Goal: Communication & Community: Connect with others

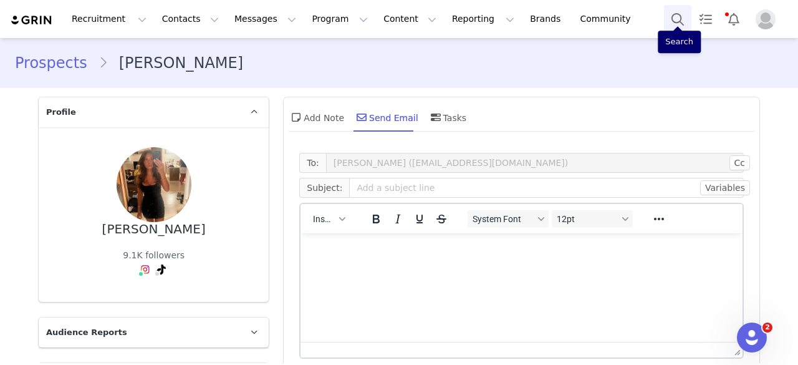
click at [683, 9] on button "Search" at bounding box center [677, 19] width 27 height 28
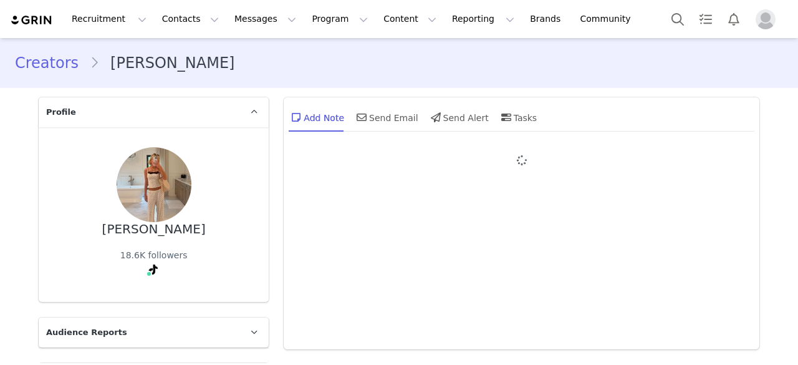
type input "+1 ([GEOGRAPHIC_DATA])"
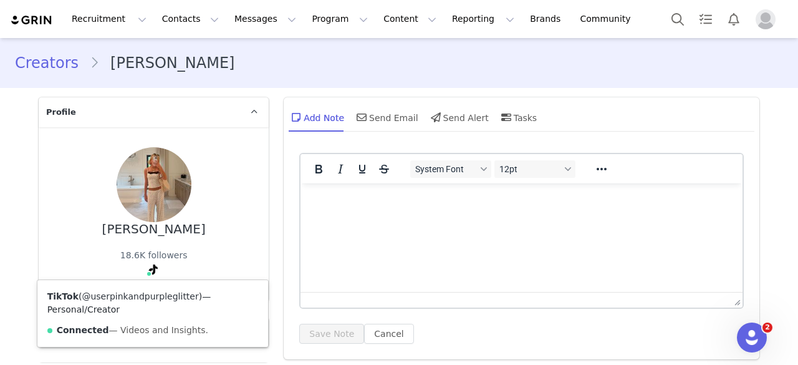
click at [146, 295] on link "@userpinkandpurpleglitter" at bounding box center [140, 296] width 117 height 10
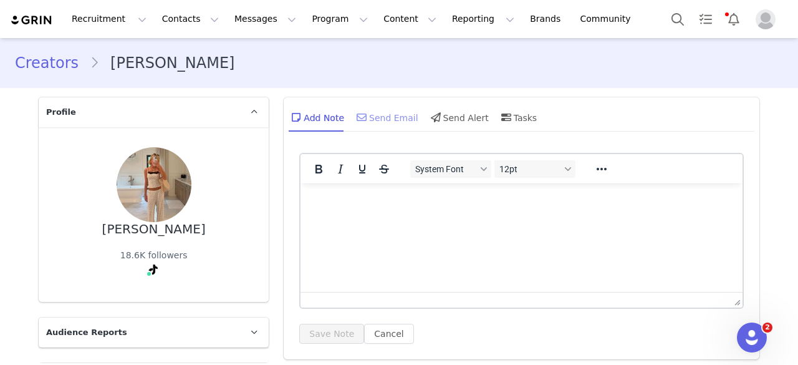
click at [389, 107] on div "Send Email" at bounding box center [386, 117] width 64 height 30
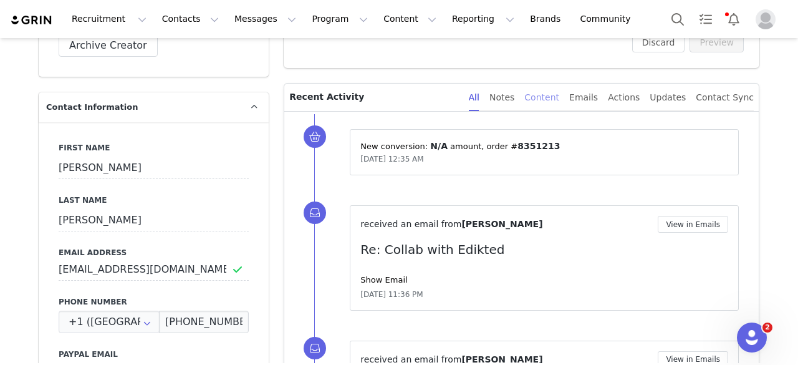
click at [550, 93] on div "Content" at bounding box center [541, 98] width 35 height 28
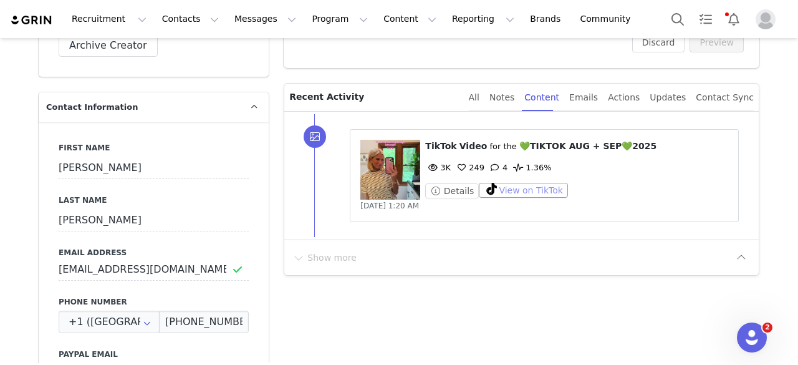
click at [517, 193] on button "View on TikTok" at bounding box center [523, 190] width 89 height 15
click at [671, 19] on button "Search" at bounding box center [677, 19] width 27 height 28
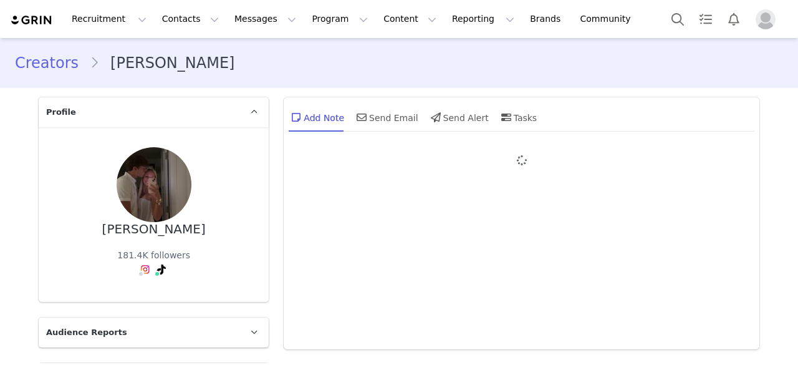
type input "+1 ([GEOGRAPHIC_DATA])"
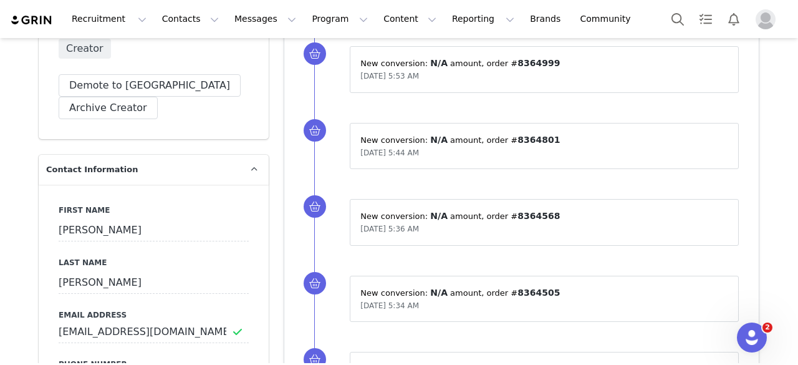
scroll to position [187, 0]
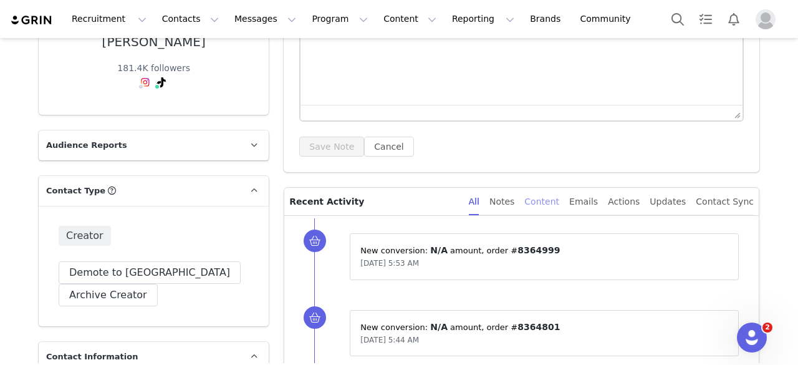
click at [551, 204] on div "Content" at bounding box center [541, 202] width 35 height 28
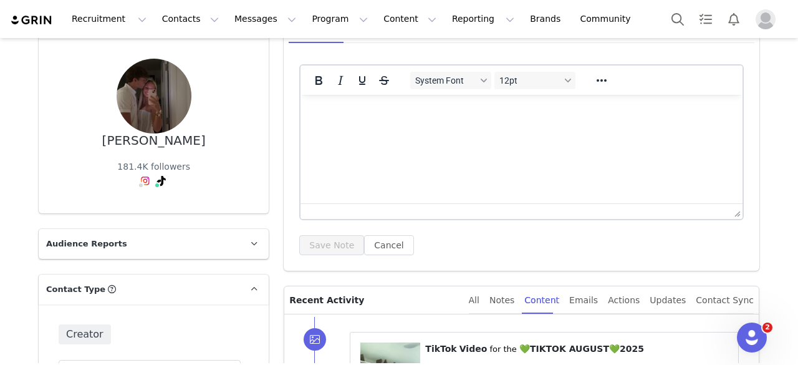
scroll to position [0, 0]
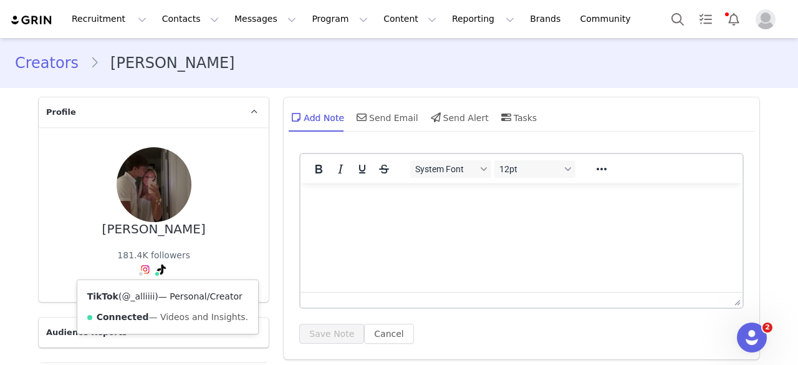
click at [143, 299] on link "@_alliiii" at bounding box center [138, 296] width 33 height 10
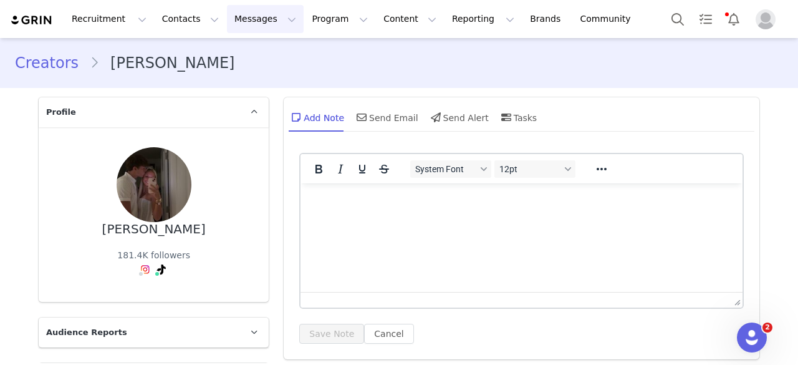
click at [230, 22] on button "Messages Messages" at bounding box center [265, 19] width 77 height 28
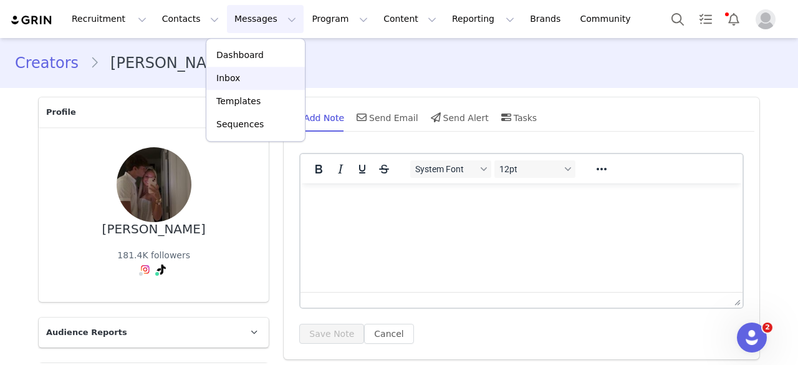
click at [243, 74] on div "Inbox" at bounding box center [256, 78] width 84 height 13
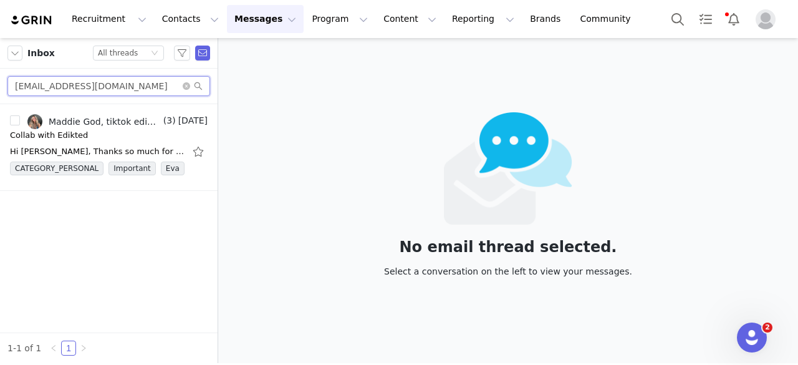
drag, startPoint x: 148, startPoint y: 79, endPoint x: 0, endPoint y: 69, distance: 148.0
click at [0, 69] on div "madisonolson117@gmail.com" at bounding box center [108, 87] width 217 height 36
paste input "tiana2024"
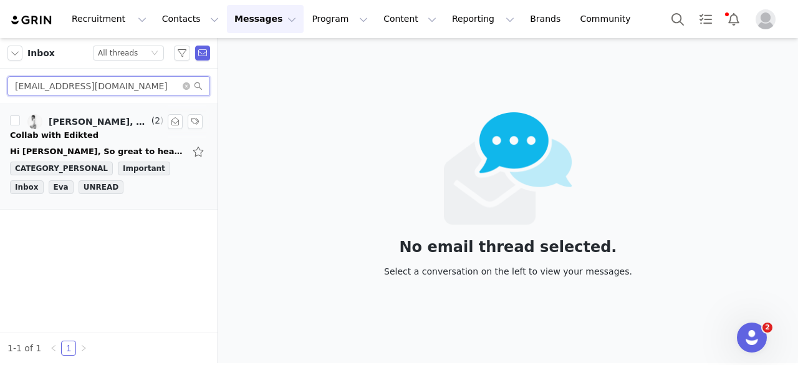
type input "matiana2024@gmail.com"
click at [63, 123] on div "Matiana, tiktok edikted" at bounding box center [99, 122] width 100 height 10
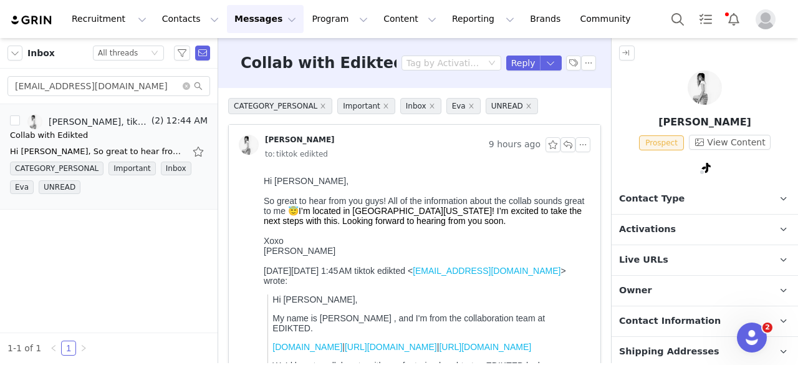
click at [685, 190] on p "Contact Type Contact type can be Creator, Prospect, Application, or Manager." at bounding box center [689, 199] width 156 height 30
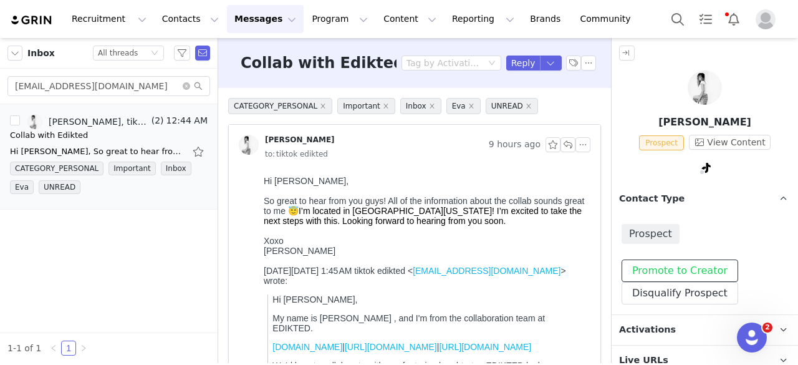
click at [663, 265] on button "Promote to Creator" at bounding box center [679, 270] width 117 height 22
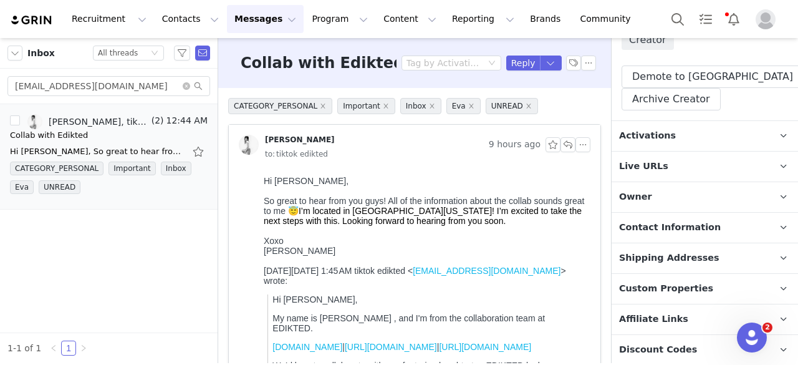
scroll to position [249, 0]
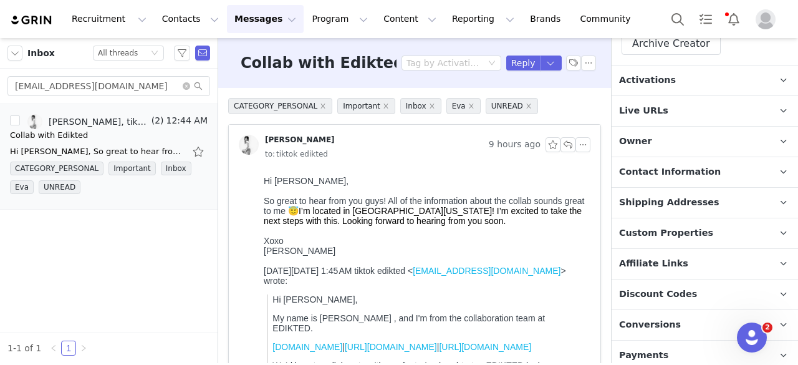
click at [663, 73] on p "Activations" at bounding box center [689, 80] width 156 height 30
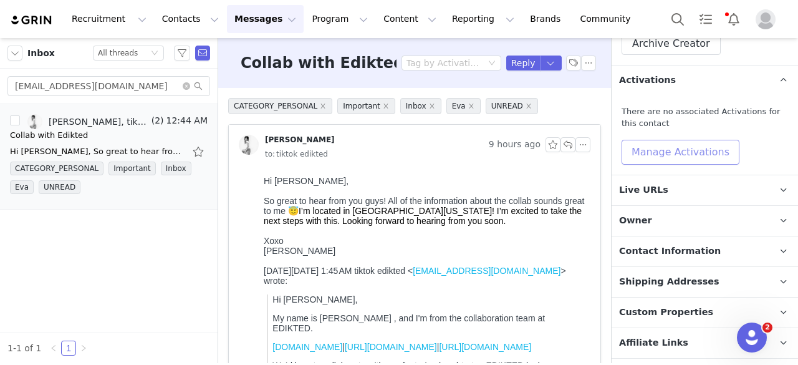
click at [666, 155] on button "Manage Activations" at bounding box center [680, 152] width 118 height 25
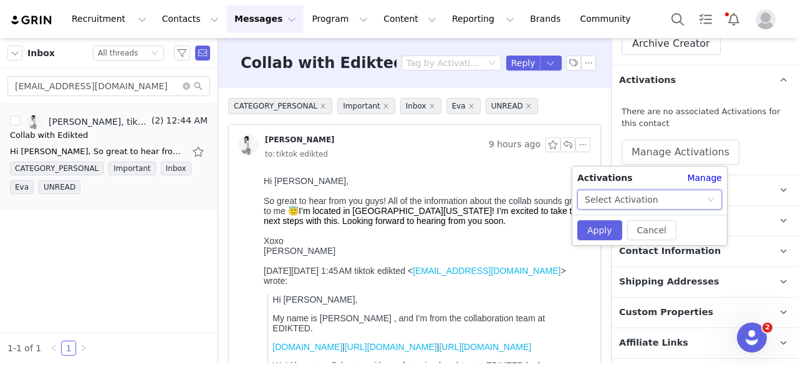
drag, startPoint x: 644, startPoint y: 205, endPoint x: 642, endPoint y: 186, distance: 19.5
click at [644, 205] on div "Select Activation" at bounding box center [622, 199] width 74 height 19
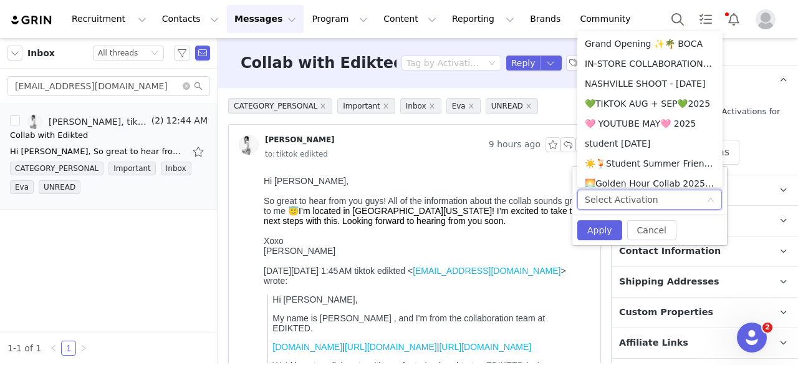
scroll to position [380, 0]
click at [646, 102] on li "💚TIKTOK AUG + SEP💚2025" at bounding box center [649, 102] width 145 height 20
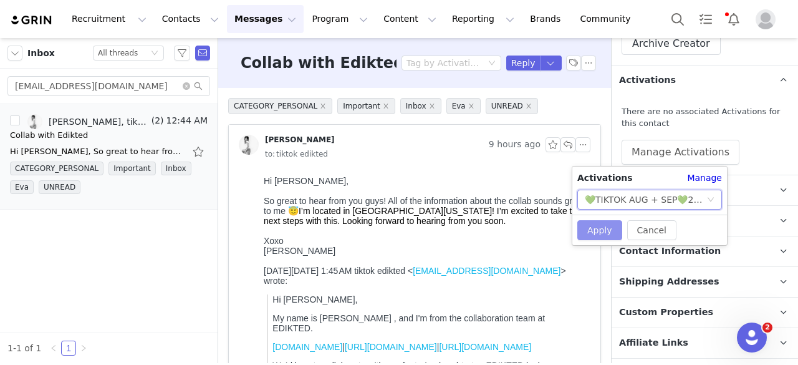
click at [592, 227] on button "Apply" at bounding box center [599, 230] width 45 height 20
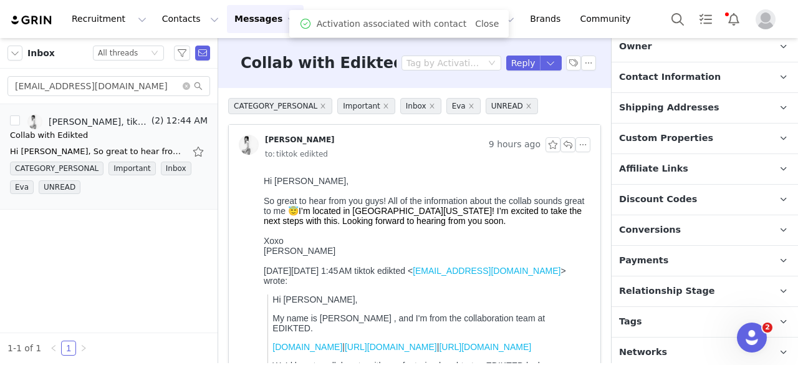
click at [666, 279] on p "Relationship Stage Use relationship stages to move contacts through a logical s…" at bounding box center [689, 291] width 156 height 30
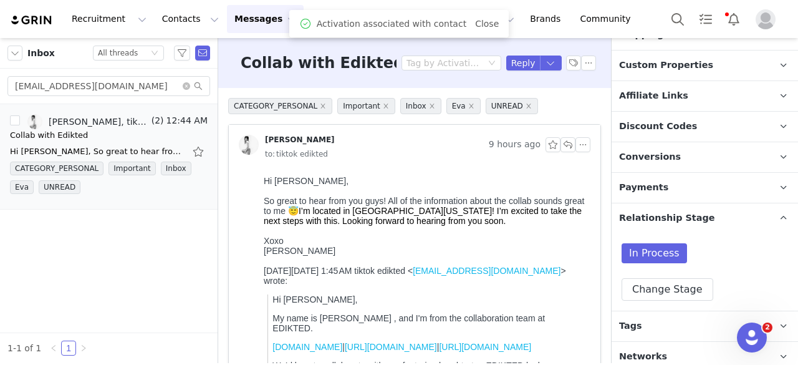
scroll to position [497, 0]
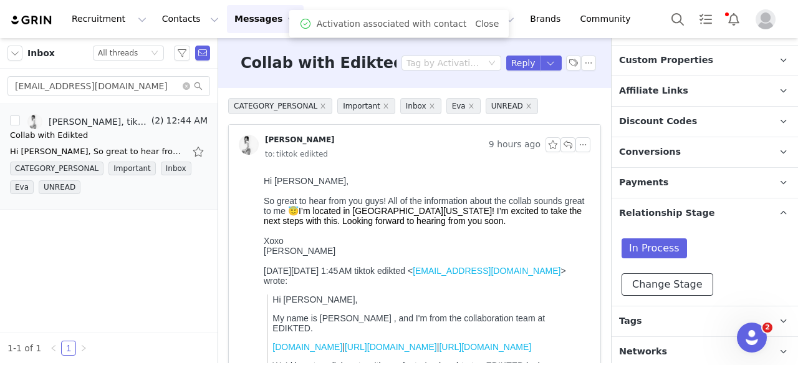
click at [668, 282] on button "Change Stage" at bounding box center [667, 284] width 92 height 22
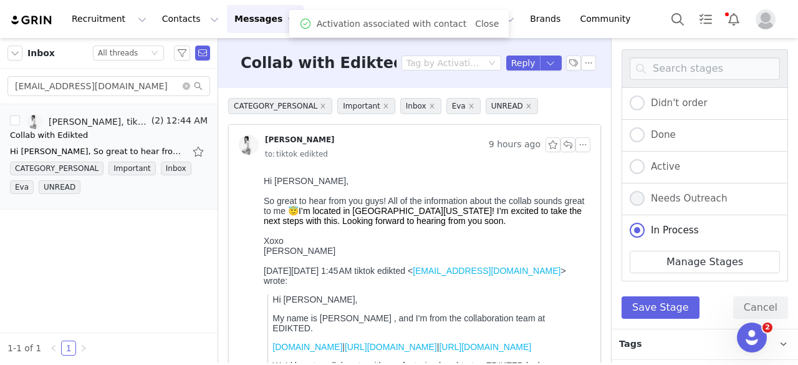
scroll to position [708, 0]
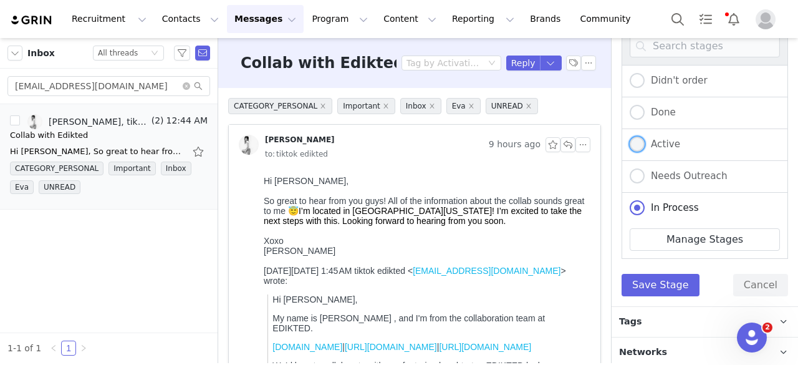
click at [649, 138] on span "Active" at bounding box center [662, 143] width 36 height 11
click at [644, 136] on input "Active" at bounding box center [636, 144] width 15 height 16
radio input "true"
radio input "false"
click at [637, 284] on button "Save Stage" at bounding box center [660, 285] width 78 height 22
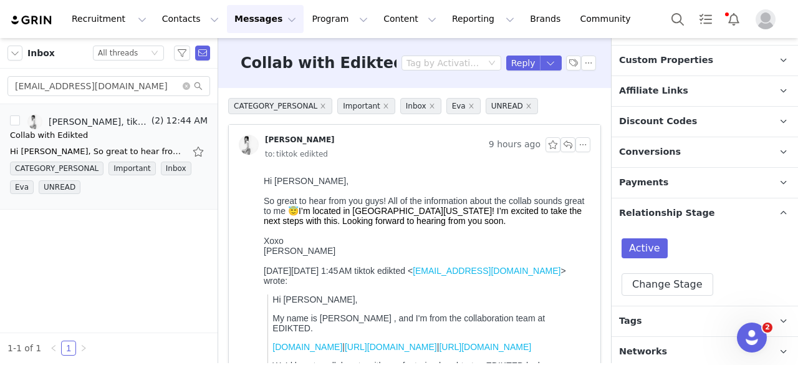
click at [651, 310] on p "Tags Keep track of your contacts by assigning them tags. You can then filter yo…" at bounding box center [689, 321] width 156 height 30
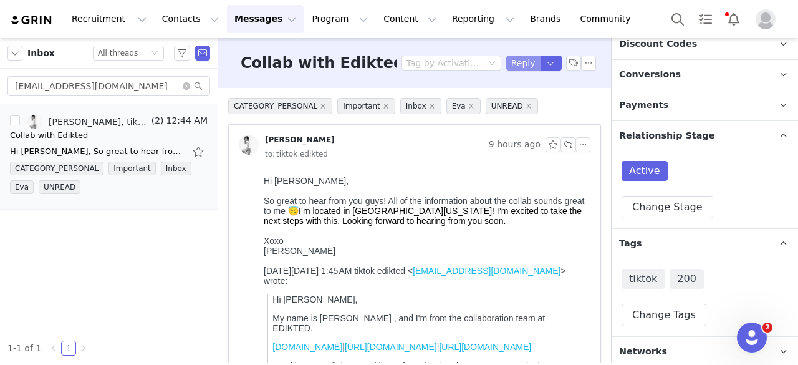
click at [510, 62] on button "Reply" at bounding box center [523, 62] width 34 height 15
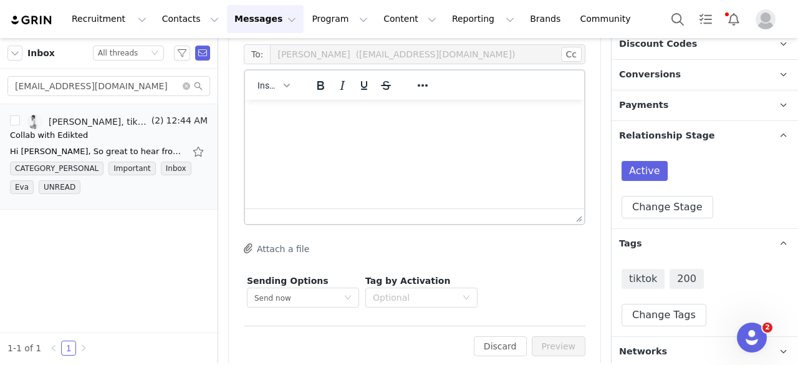
scroll to position [0, 0]
click at [277, 89] on span "Insert" at bounding box center [268, 85] width 22 height 10
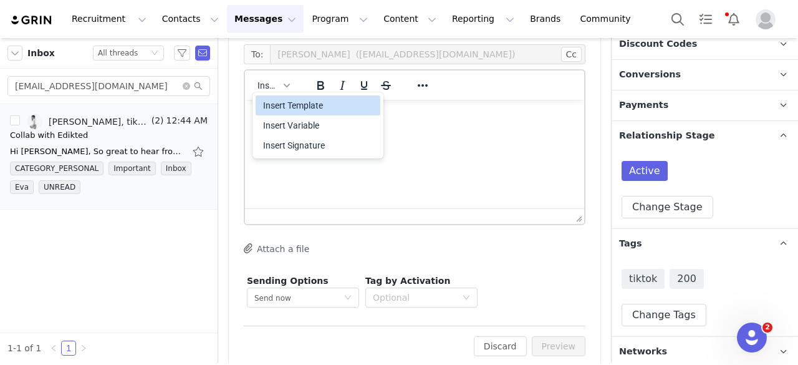
click at [287, 104] on div "Insert Template" at bounding box center [319, 105] width 112 height 15
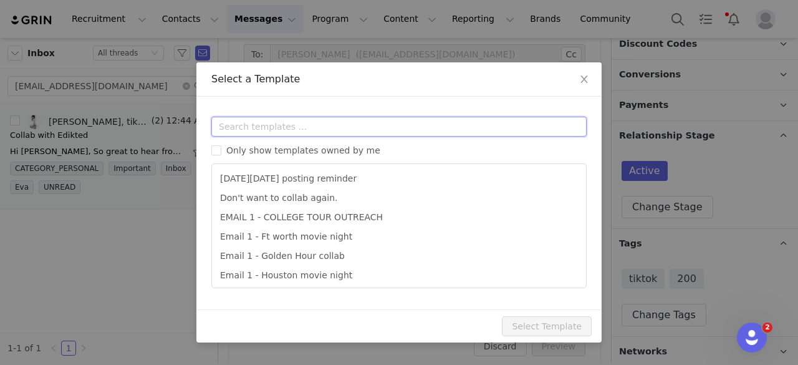
click at [286, 125] on input "text" at bounding box center [398, 127] width 375 height 20
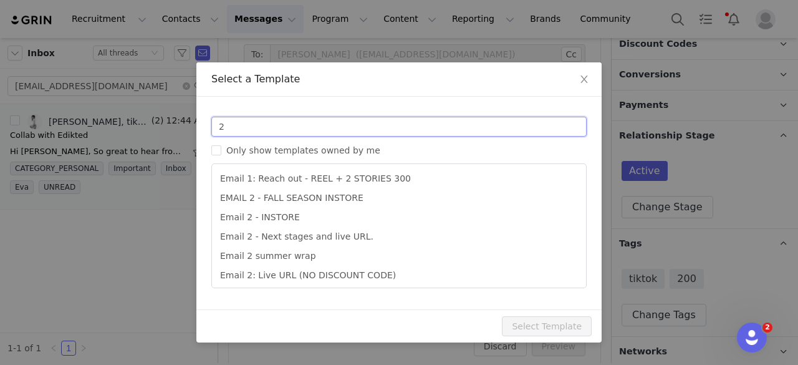
scroll to position [41, 0]
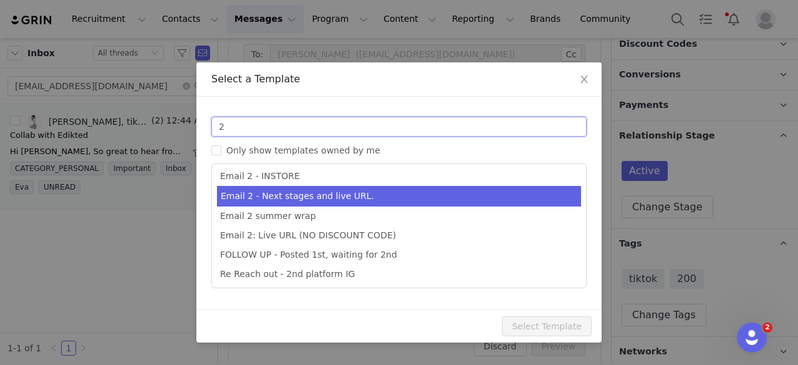
type input "2"
type input "Collab with Edikted"
click at [350, 194] on li "Email 2 - Next stages and live URL." at bounding box center [399, 196] width 364 height 21
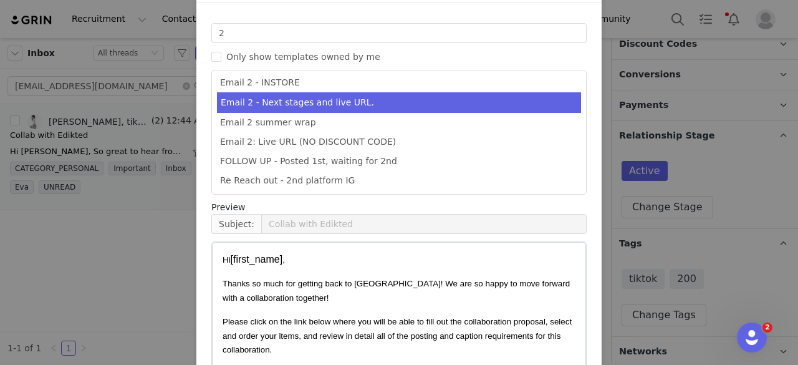
scroll to position [188, 0]
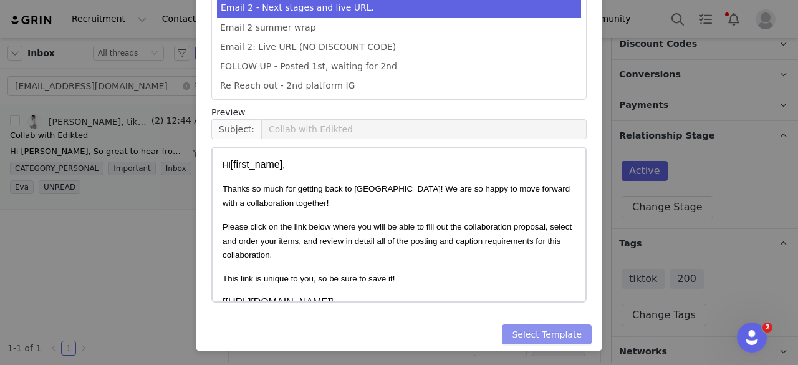
click at [546, 336] on button "Select Template" at bounding box center [547, 334] width 90 height 20
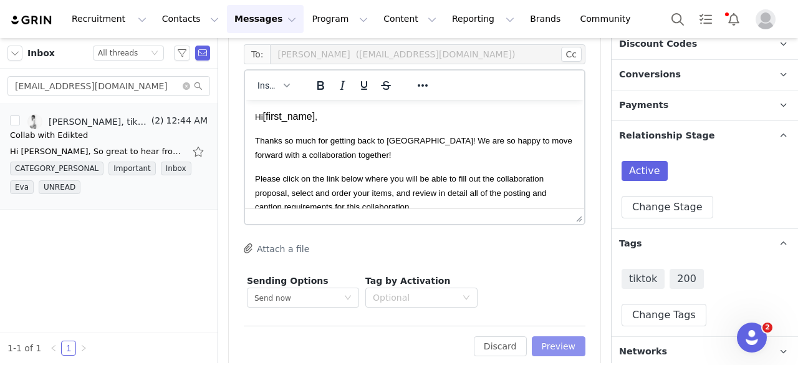
click at [553, 347] on button "Preview" at bounding box center [559, 346] width 54 height 20
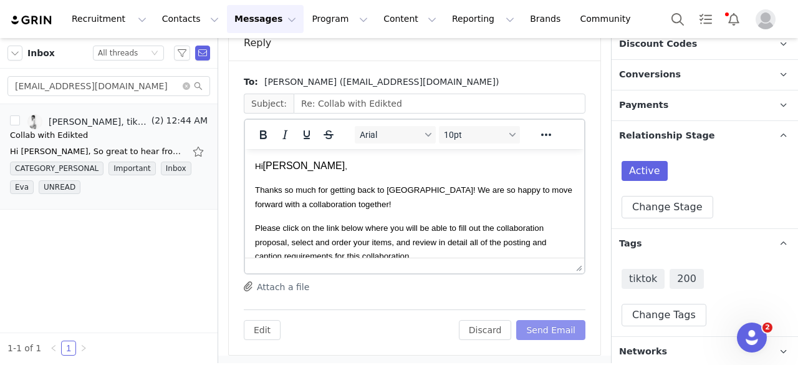
scroll to position [0, 0]
click at [556, 325] on button "Send Email" at bounding box center [550, 330] width 69 height 20
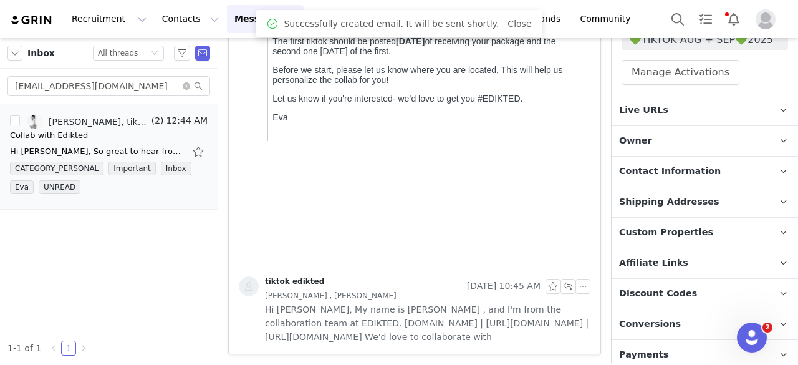
scroll to position [138, 0]
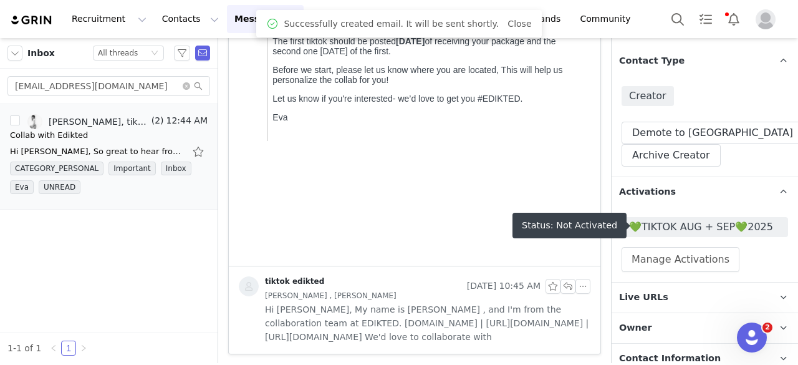
click at [680, 225] on span "💚TIKTOK AUG + SEP💚2025" at bounding box center [704, 226] width 151 height 15
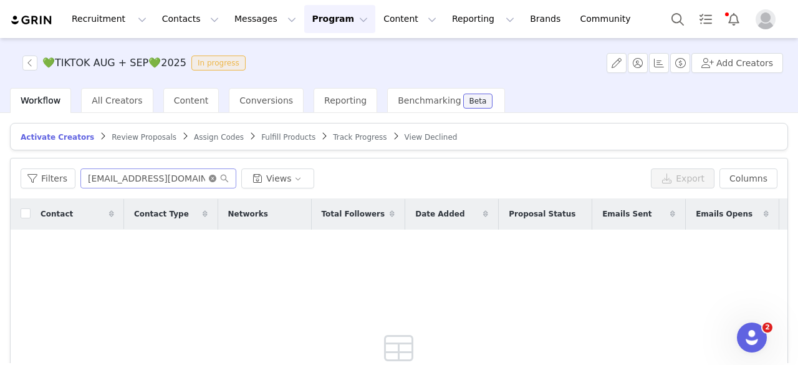
click at [209, 176] on icon "icon: close-circle" at bounding box center [212, 177] width 7 height 7
click at [206, 176] on input "text" at bounding box center [158, 178] width 156 height 20
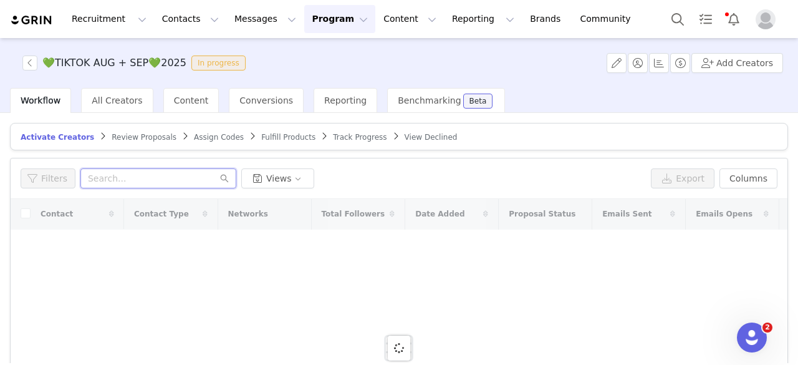
paste input "matiana2024@gmail.com"
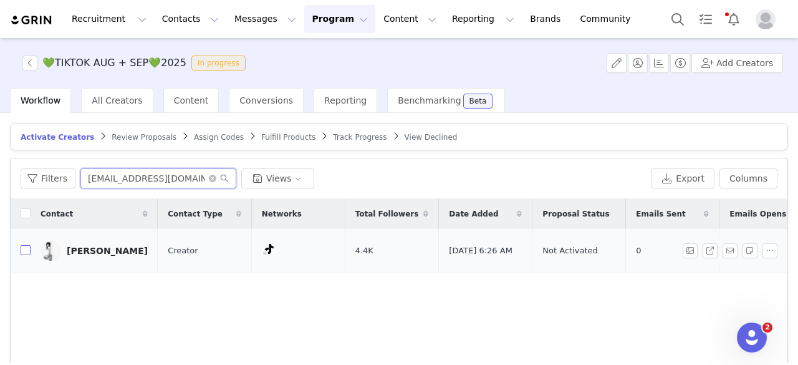
type input "matiana2024@gmail.com"
click at [27, 246] on input "checkbox" at bounding box center [26, 250] width 10 height 10
checkbox input "true"
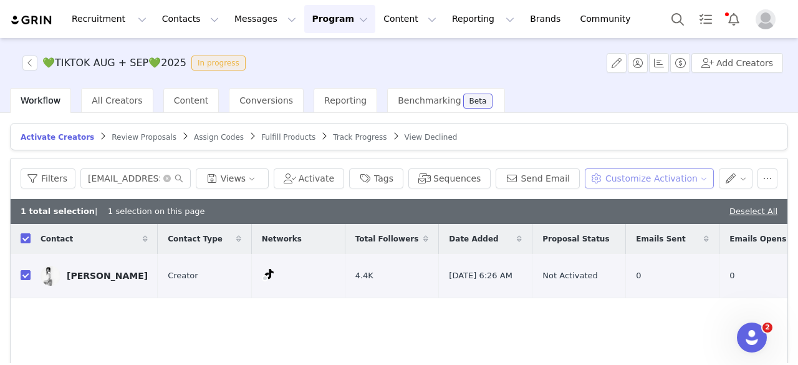
click at [616, 174] on button "Customize Activation" at bounding box center [649, 178] width 129 height 20
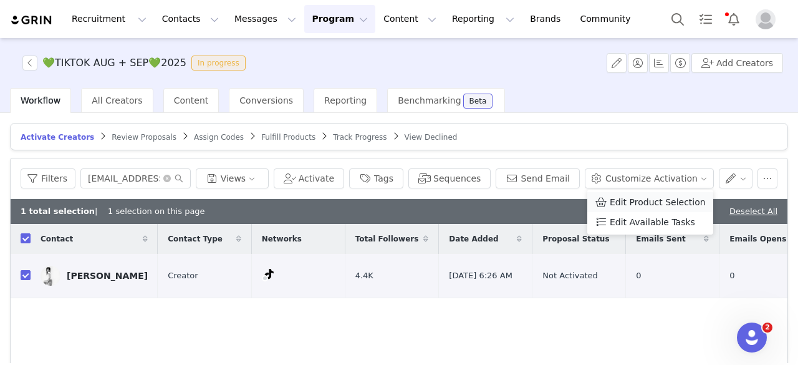
click at [630, 204] on span "Edit Product Selection" at bounding box center [657, 202] width 96 height 14
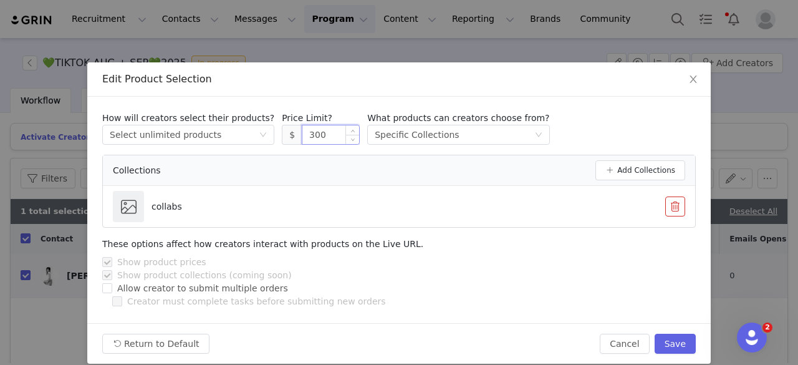
click at [302, 139] on input "300" at bounding box center [330, 134] width 57 height 19
click at [302, 133] on input "300" at bounding box center [330, 134] width 57 height 19
click at [678, 328] on div "Return to Default Cancel Save" at bounding box center [398, 343] width 623 height 41
click at [675, 340] on button "Save" at bounding box center [674, 343] width 41 height 20
type input "300"
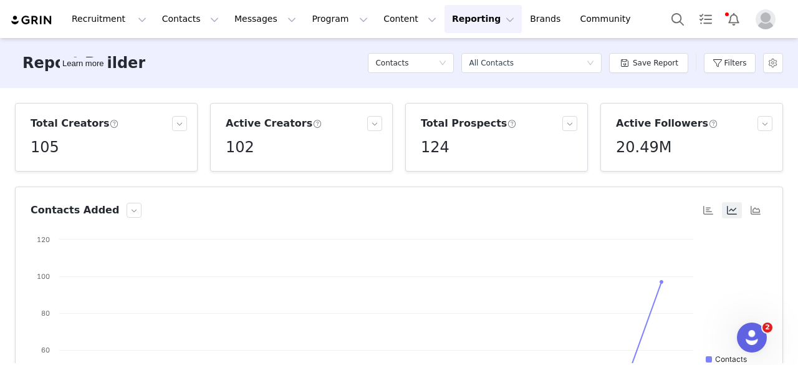
scroll to position [312, 0]
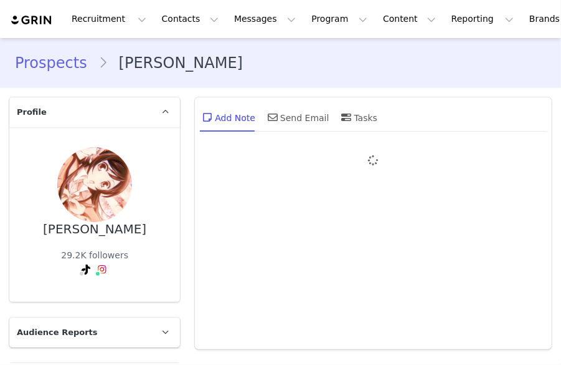
type input "+1 ([GEOGRAPHIC_DATA])"
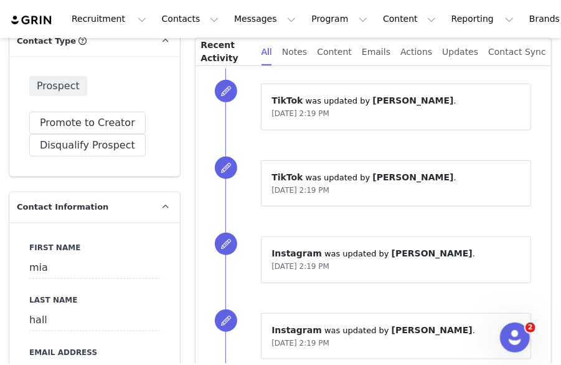
scroll to position [436, 0]
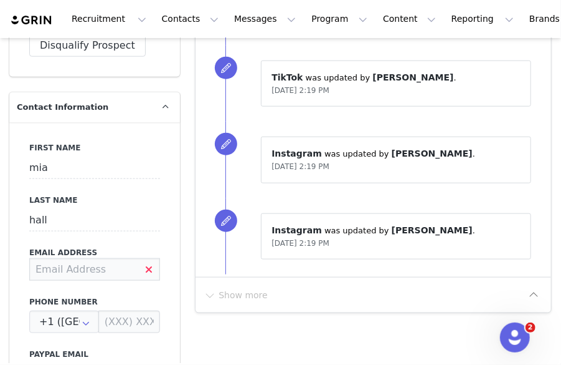
click at [90, 265] on input at bounding box center [94, 269] width 131 height 22
type input "[EMAIL_ADDRESS][DOMAIN_NAME]"
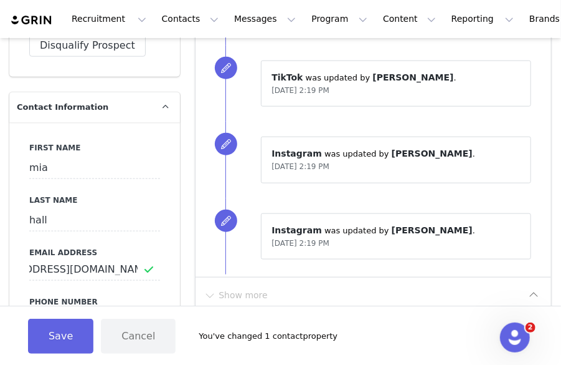
scroll to position [0, 0]
click at [155, 291] on div "First Name mia Last Name [PERSON_NAME] Email Address [EMAIL_ADDRESS][DOMAIN_NAM…" at bounding box center [94, 350] width 171 height 456
click at [36, 339] on button "Save" at bounding box center [60, 335] width 65 height 35
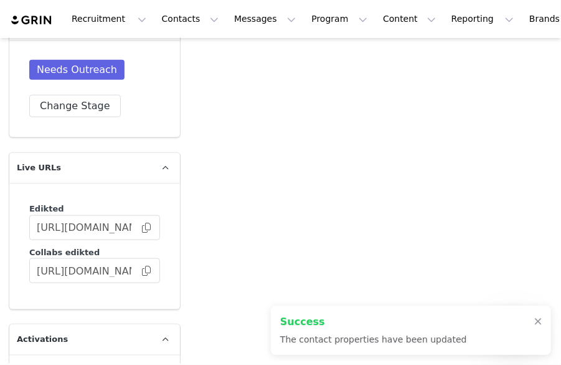
scroll to position [2056, 0]
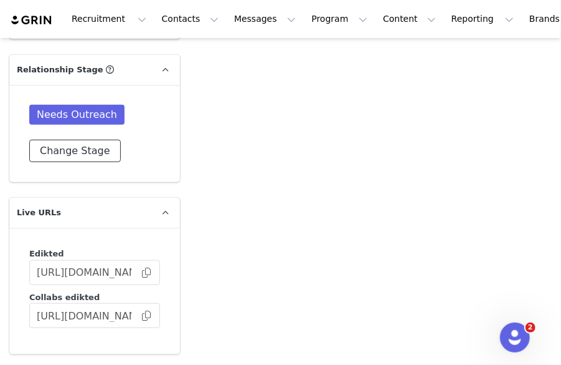
click at [85, 141] on button "Change Stage" at bounding box center [75, 151] width 92 height 22
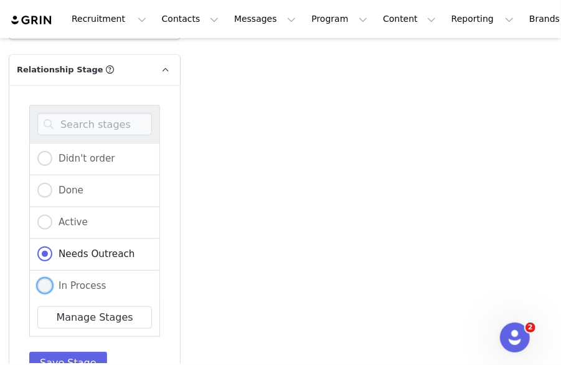
click at [56, 280] on span "In Process" at bounding box center [79, 285] width 54 height 11
click at [52, 278] on input "In Process" at bounding box center [44, 286] width 15 height 16
radio input "true"
radio input "false"
radio input "true"
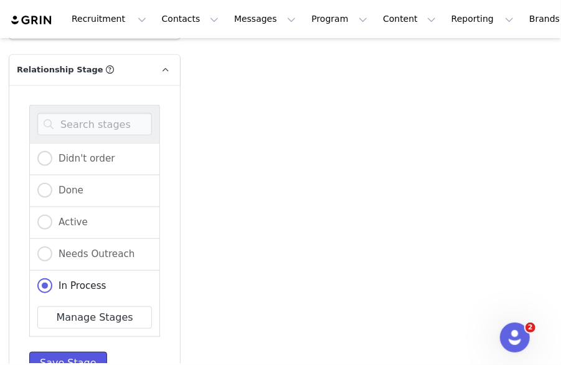
click at [59, 351] on button "Save Stage" at bounding box center [68, 362] width 78 height 22
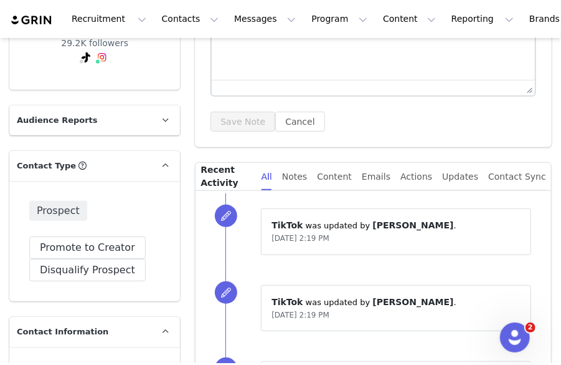
scroll to position [0, 0]
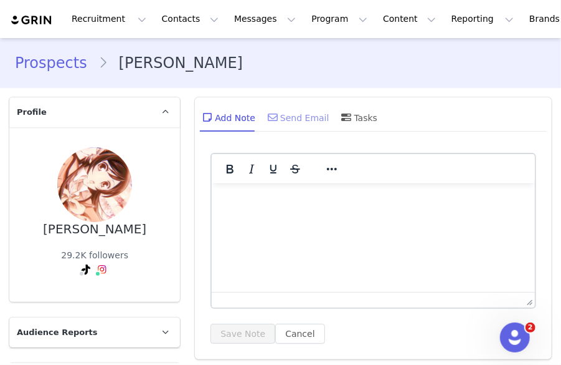
click at [299, 116] on div "Send Email" at bounding box center [297, 117] width 64 height 30
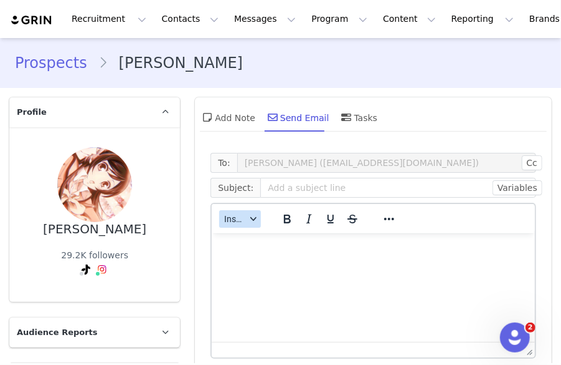
click at [240, 217] on span "Insert" at bounding box center [235, 219] width 22 height 10
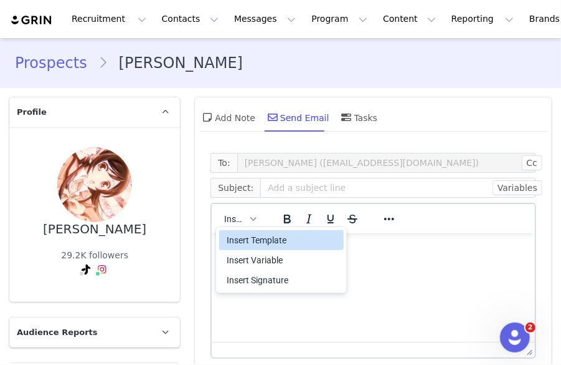
click at [254, 242] on div "Insert Template" at bounding box center [283, 239] width 112 height 15
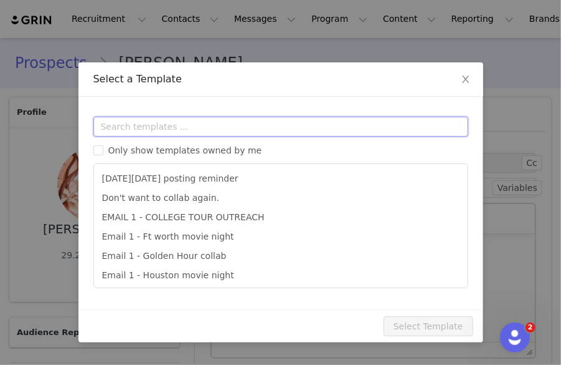
click at [215, 128] on input "text" at bounding box center [280, 127] width 375 height 20
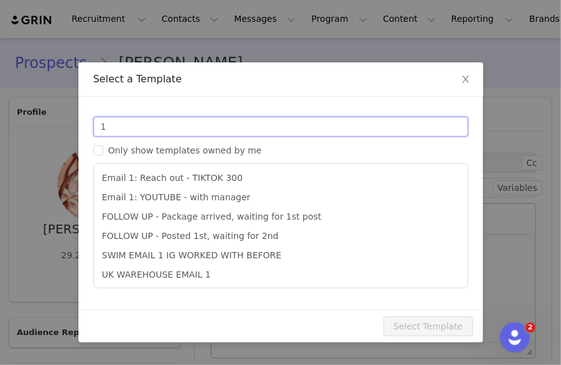
scroll to position [389, 0]
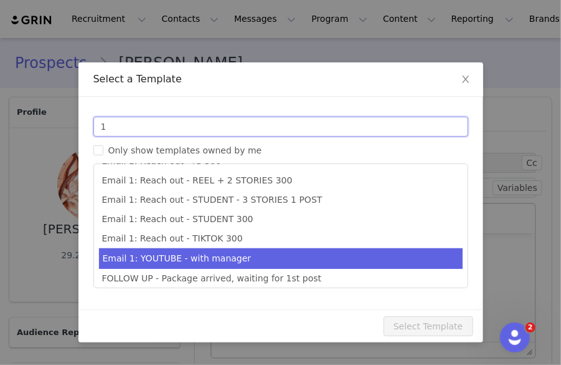
type input "1"
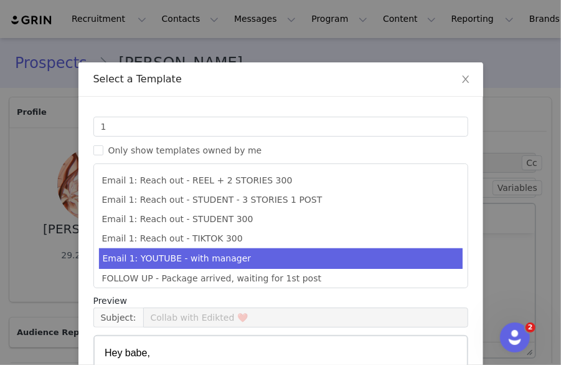
click at [225, 260] on li "Email 1: YOUTUBE - with manager" at bounding box center [281, 258] width 364 height 21
type input "Collab with Edikted"
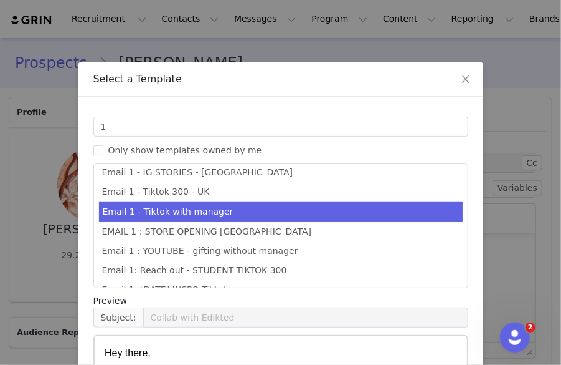
scroll to position [77, 0]
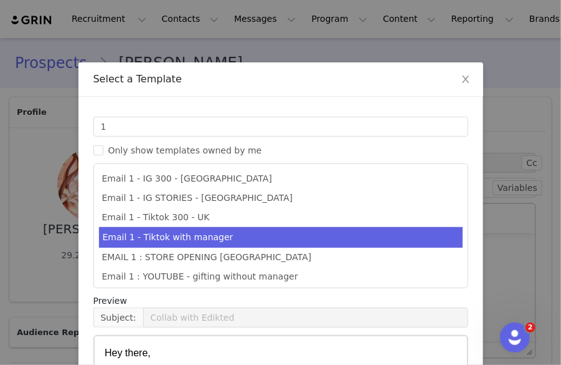
click at [219, 237] on li "Email 1 - Tiktok with manager" at bounding box center [281, 237] width 364 height 21
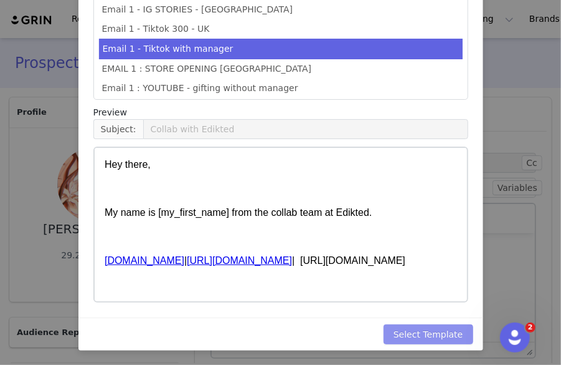
click at [404, 330] on button "Select Template" at bounding box center [429, 334] width 90 height 20
type input "Collab with Edikted"
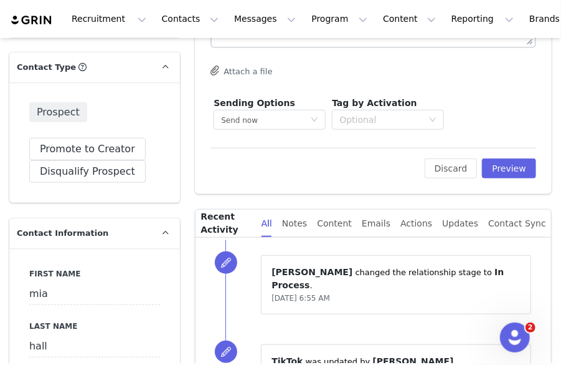
scroll to position [312, 0]
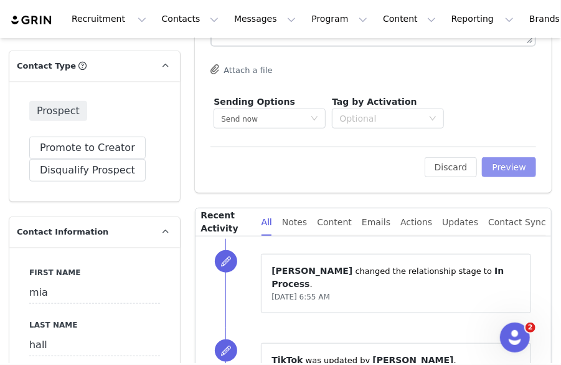
click at [517, 163] on button "Preview" at bounding box center [509, 167] width 54 height 20
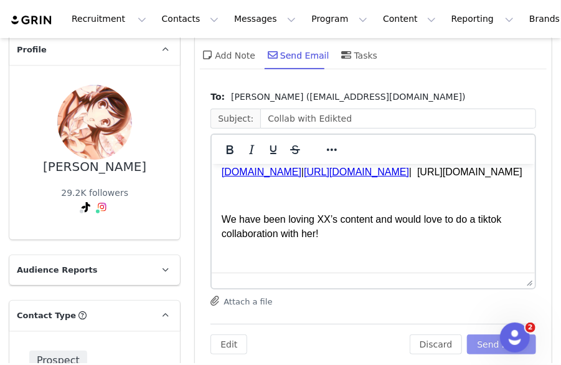
scroll to position [125, 0]
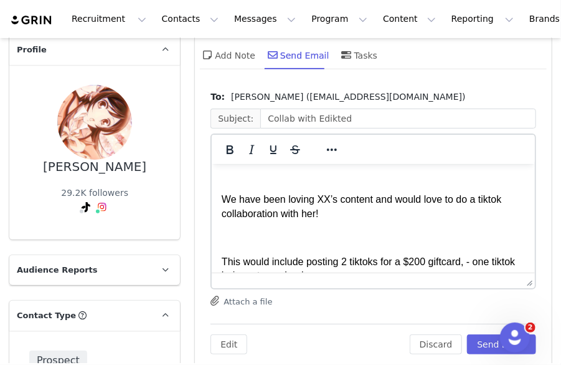
click at [329, 214] on p "We have been loving XX’s content and would love to do a tiktok collaboration wi…" at bounding box center [373, 206] width 303 height 28
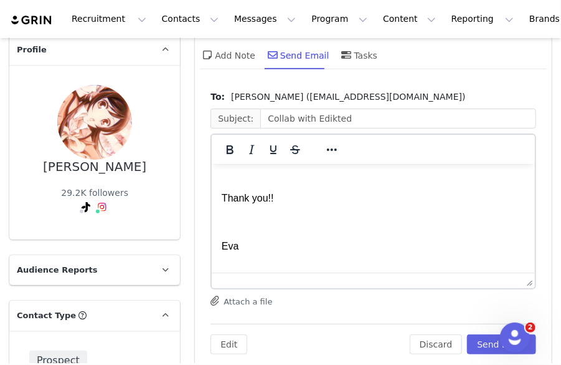
scroll to position [187, 0]
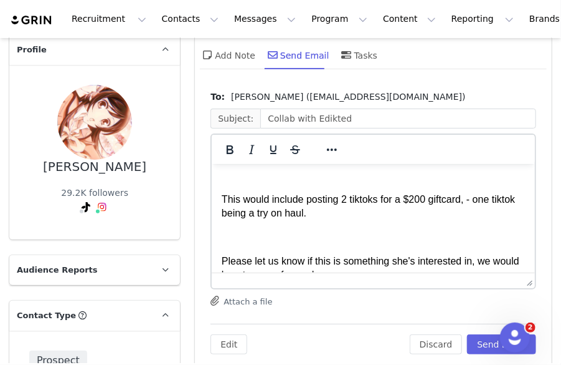
click at [350, 215] on p "This would include posting 2 tiktoks for a $200 giftcard, - one tiktok being a …" at bounding box center [373, 206] width 303 height 28
click at [379, 215] on p "This would include posting 1 tiktoks for a $200 giftcard, - one tiktok being a …" at bounding box center [373, 206] width 303 height 28
drag, startPoint x: 424, startPoint y: 212, endPoint x: 407, endPoint y: 214, distance: 17.5
click at [407, 214] on p "This would include posting 1 tiktok for a $200 giftcard, - one tiktok being a t…" at bounding box center [373, 206] width 303 height 28
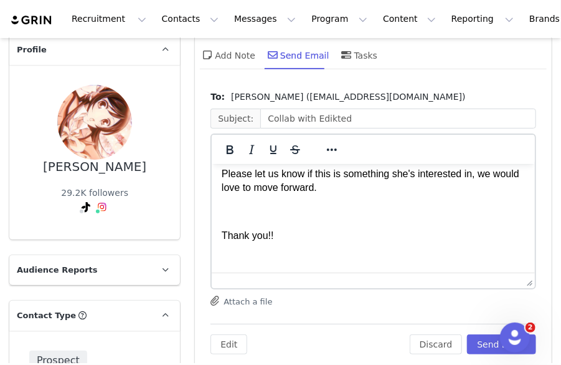
scroll to position [216, 0]
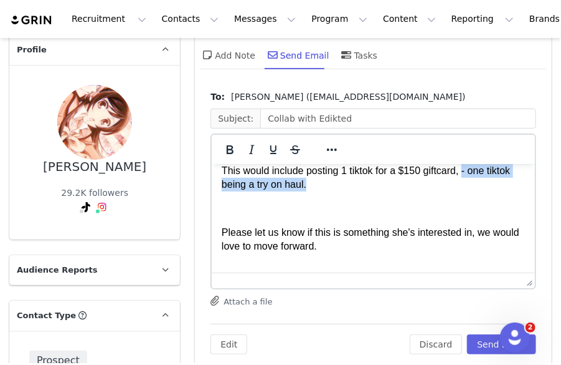
drag, startPoint x: 464, startPoint y: 184, endPoint x: 469, endPoint y: 199, distance: 16.0
click at [469, 191] on p "This would include posting 1 tiktok for a $150 giftcard, - one tiktok being a t…" at bounding box center [373, 177] width 303 height 28
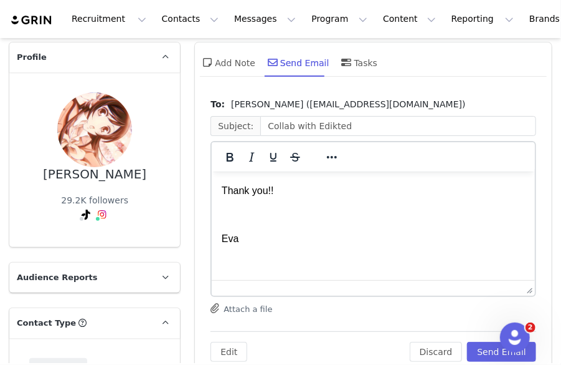
scroll to position [0, 0]
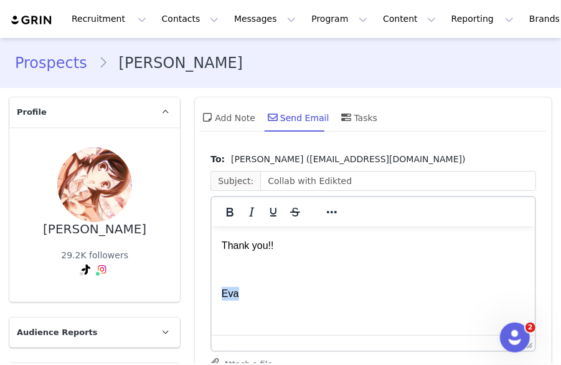
drag, startPoint x: 283, startPoint y: 295, endPoint x: 222, endPoint y: 284, distance: 62.1
click at [212, 295] on html "Hey there, My name is Eva from the collab team at Edikted. www.edikted.com | ht…" at bounding box center [373, 123] width 323 height 421
click at [404, 164] on div "To: mia hall (miasofiamanagement@gmail.com)" at bounding box center [374, 159] width 326 height 13
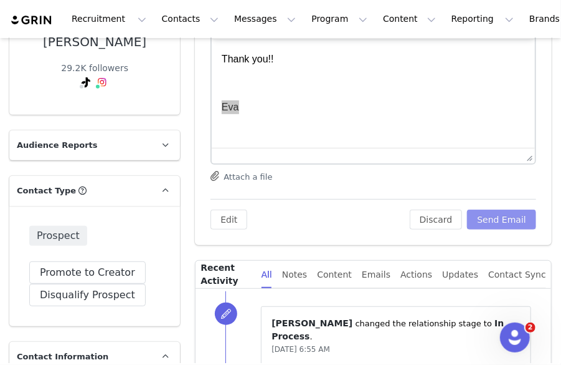
click at [495, 217] on button "Send Email" at bounding box center [501, 219] width 69 height 20
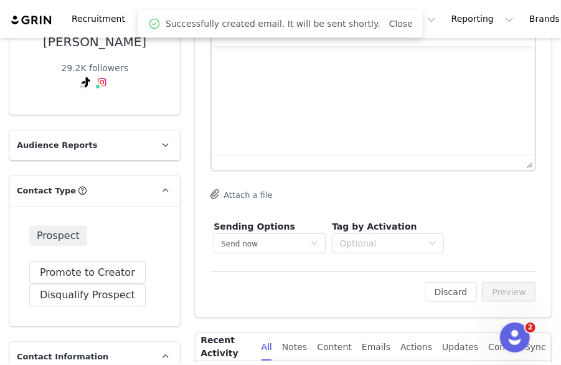
scroll to position [0, 0]
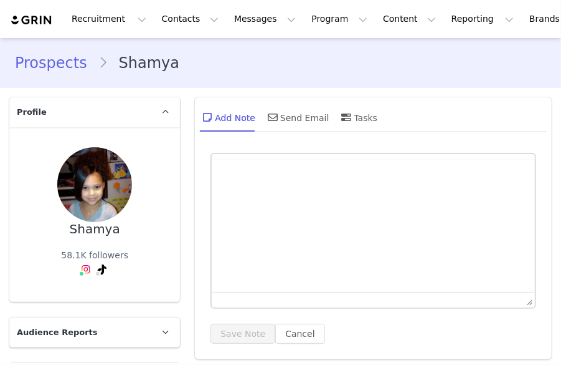
type input "+1 ([GEOGRAPHIC_DATA])"
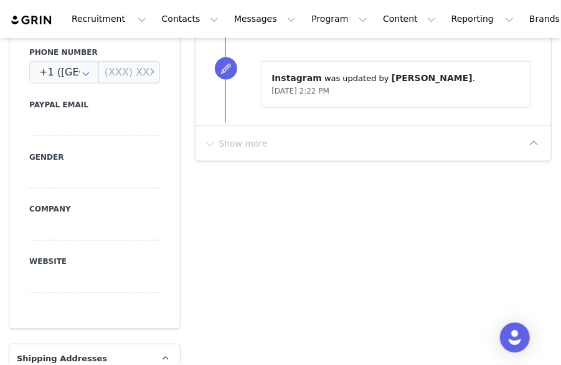
scroll to position [561, 0]
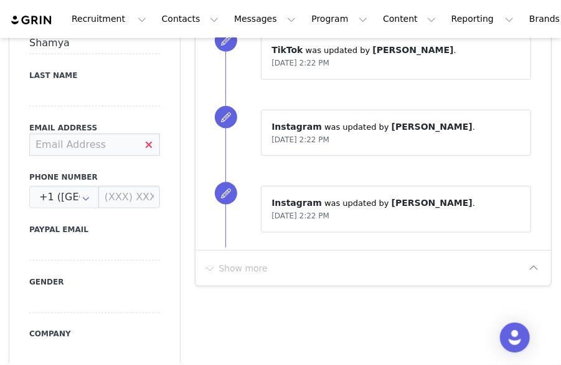
click at [64, 140] on input at bounding box center [94, 144] width 131 height 22
type input "[EMAIL_ADDRESS][DOMAIN_NAME]"
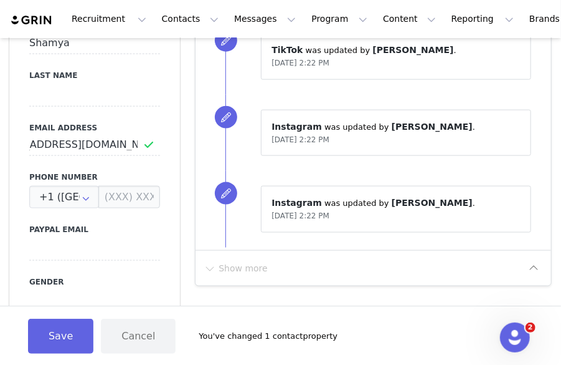
scroll to position [0, 0]
click at [150, 169] on div "First Name [PERSON_NAME] Last Name Email Address [EMAIL_ADDRESS][DOMAIN_NAME] P…" at bounding box center [94, 226] width 171 height 456
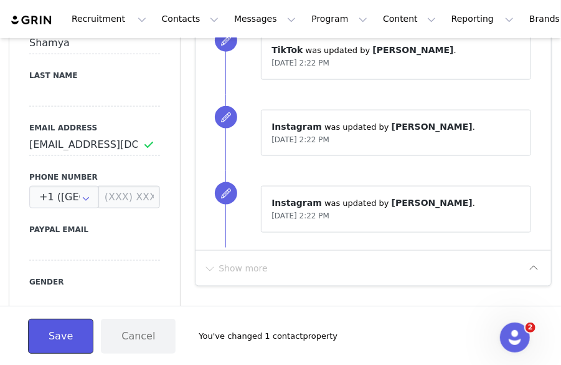
click at [54, 332] on button "Save" at bounding box center [60, 335] width 65 height 35
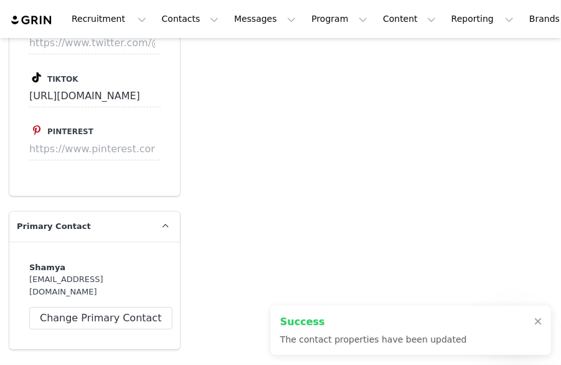
scroll to position [1932, 0]
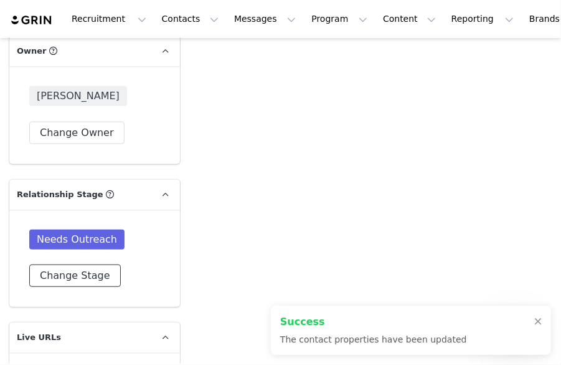
click at [72, 264] on button "Change Stage" at bounding box center [75, 275] width 92 height 22
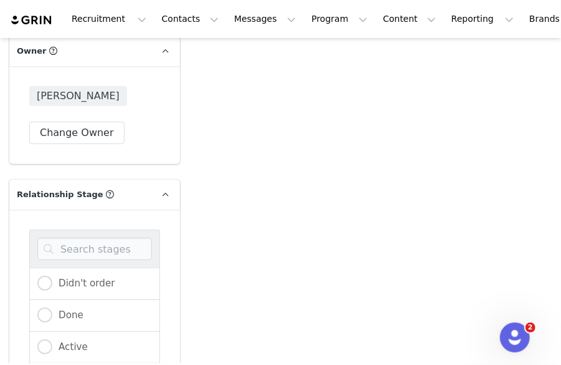
scroll to position [2056, 0]
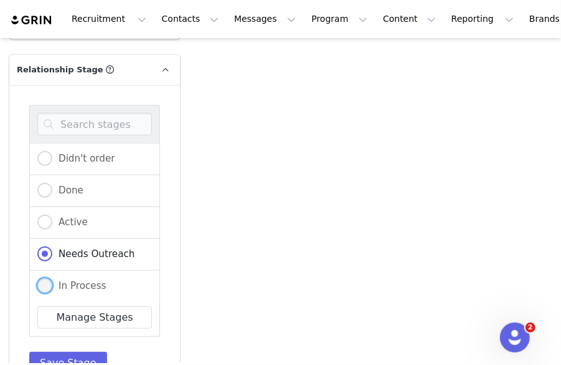
click at [45, 278] on span at bounding box center [44, 285] width 15 height 15
click at [45, 278] on input "In Process" at bounding box center [44, 286] width 15 height 16
radio input "true"
radio input "false"
radio input "true"
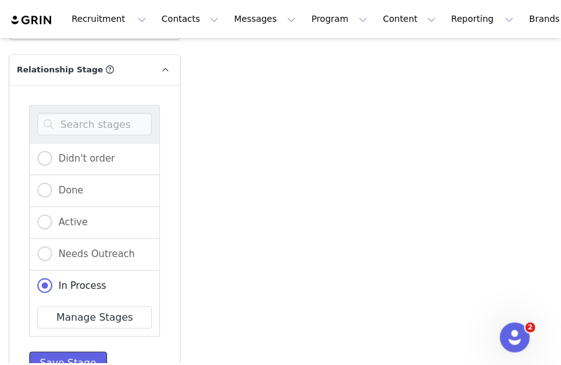
click at [49, 356] on button "Save Stage" at bounding box center [68, 362] width 78 height 22
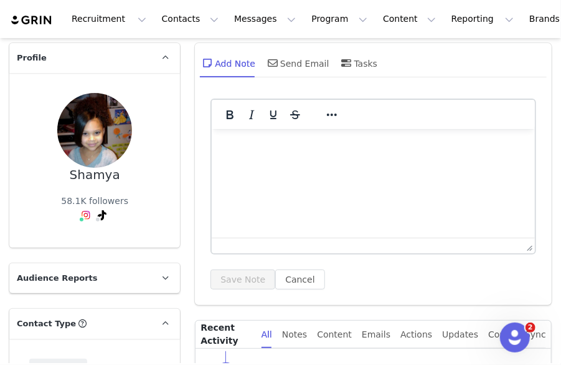
scroll to position [0, 0]
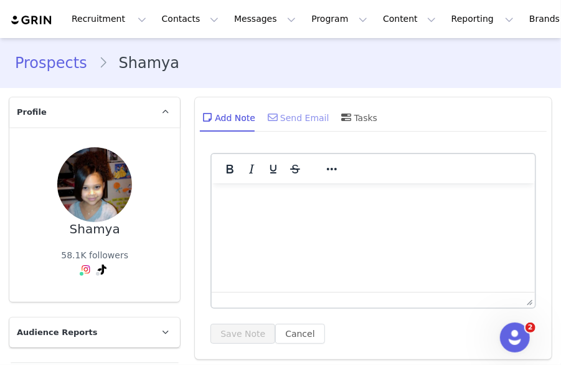
click at [311, 117] on div "Send Email" at bounding box center [297, 117] width 64 height 30
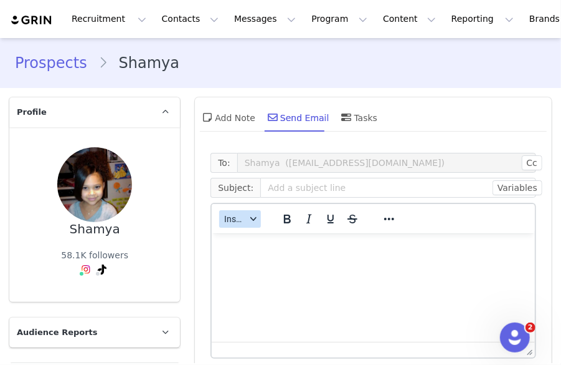
click at [230, 225] on button "Insert" at bounding box center [240, 218] width 42 height 17
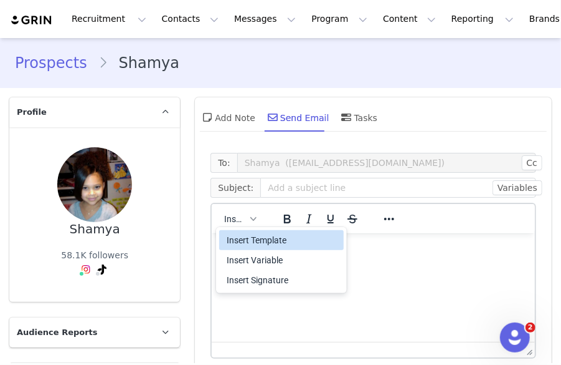
scroll to position [187, 0]
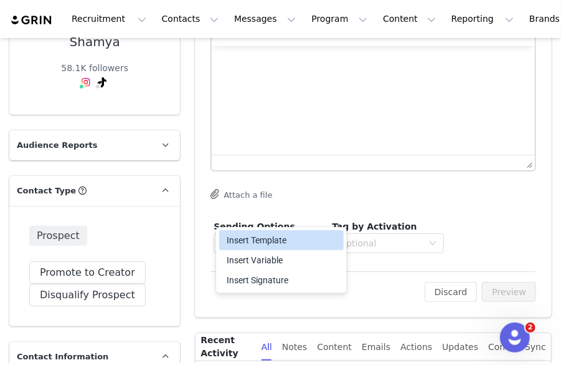
click at [267, 240] on div "Insert Template" at bounding box center [283, 239] width 112 height 15
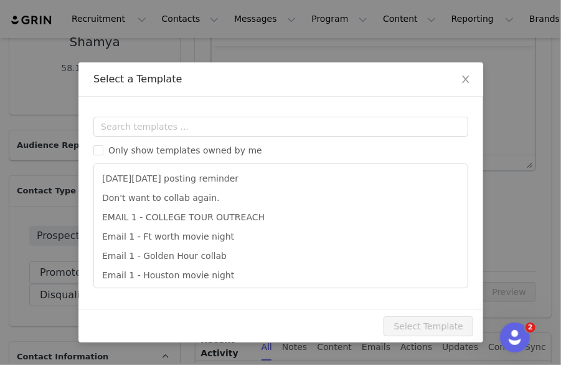
scroll to position [0, 0]
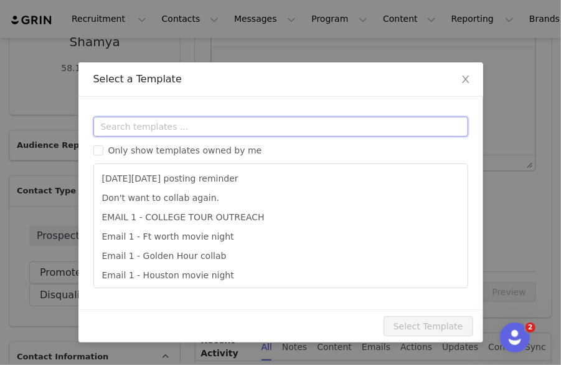
click at [213, 119] on input "text" at bounding box center [280, 127] width 375 height 20
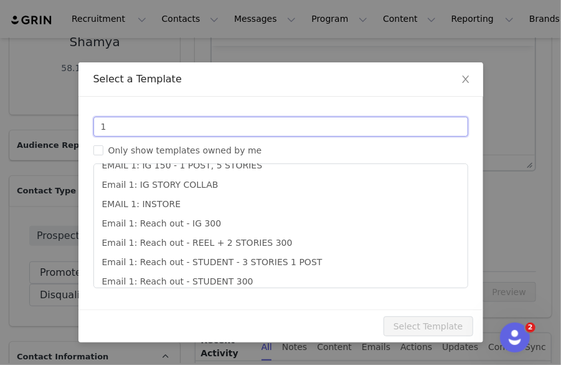
scroll to position [273, 0]
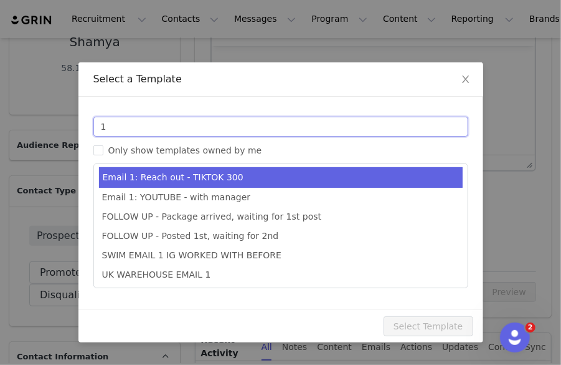
type input "1"
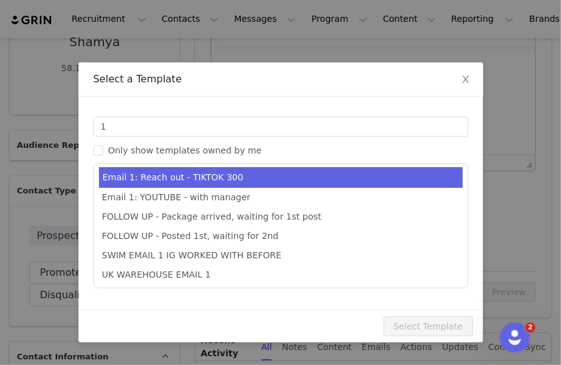
click at [203, 175] on li "Email 1: Reach out - TIKTOK 300" at bounding box center [281, 177] width 364 height 21
type input "Collab with Edikted"
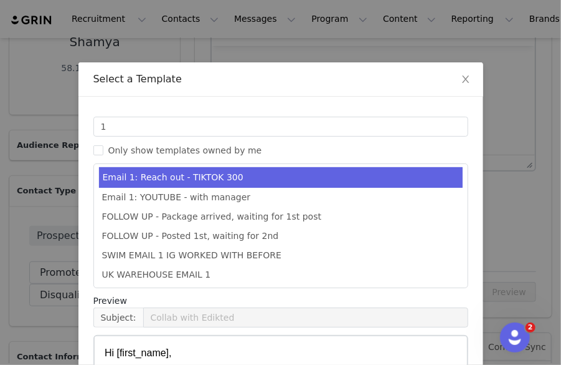
scroll to position [188, 0]
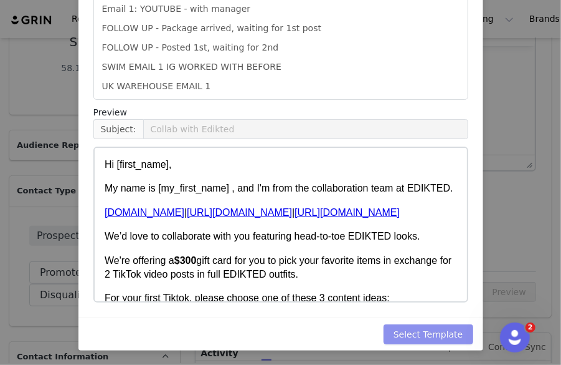
click at [419, 343] on button "Select Template" at bounding box center [429, 334] width 90 height 20
type input "Collab with Edikted"
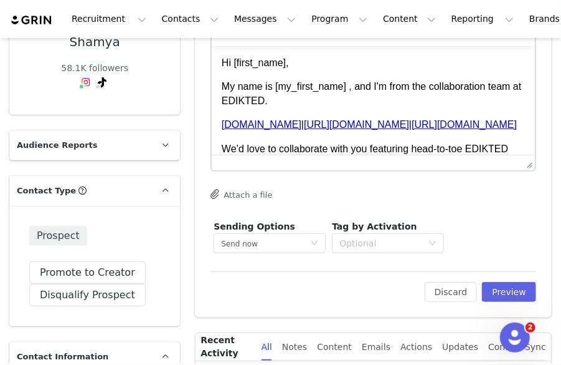
scroll to position [31, 0]
click at [499, 287] on button "Preview" at bounding box center [509, 292] width 54 height 20
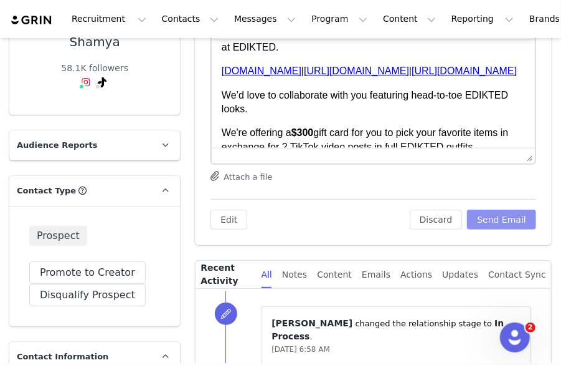
scroll to position [125, 0]
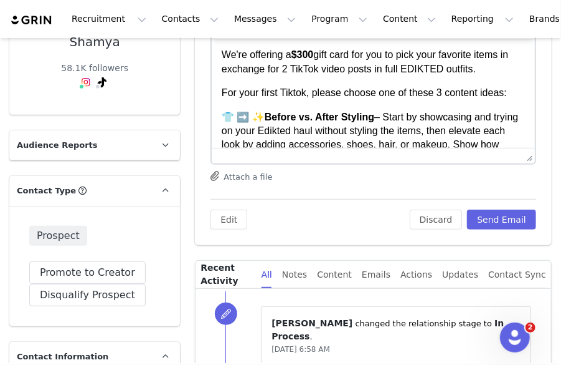
drag, startPoint x: 465, startPoint y: 190, endPoint x: 469, endPoint y: 198, distance: 8.7
click at [465, 190] on div "To: Shamya (shandegan1@live.maryville.edu) Subject: Collab with Edikted System …" at bounding box center [374, 98] width 326 height 264
click at [479, 217] on button "Send Email" at bounding box center [501, 219] width 69 height 20
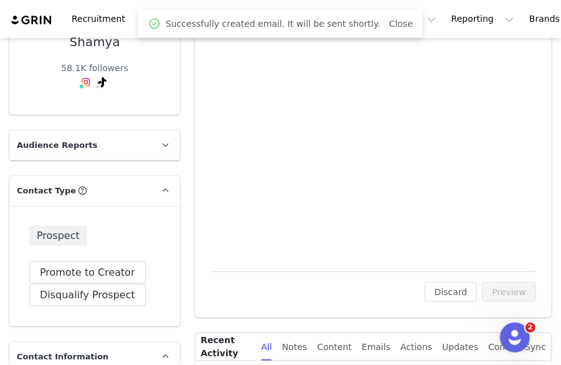
scroll to position [0, 0]
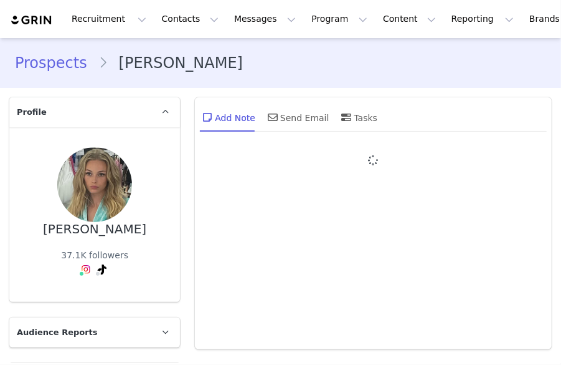
type input "+1 ([GEOGRAPHIC_DATA])"
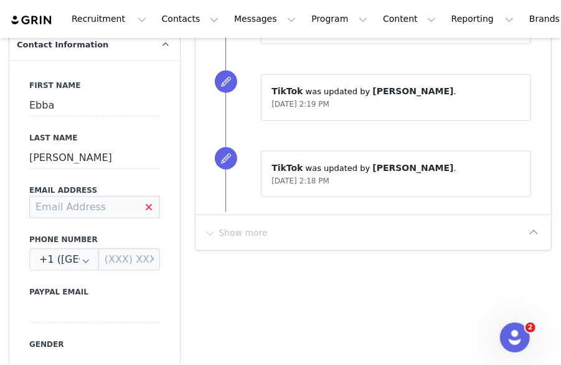
click at [93, 204] on input at bounding box center [94, 207] width 131 height 22
type input "[EMAIL_ADDRESS][DOMAIN_NAME]"
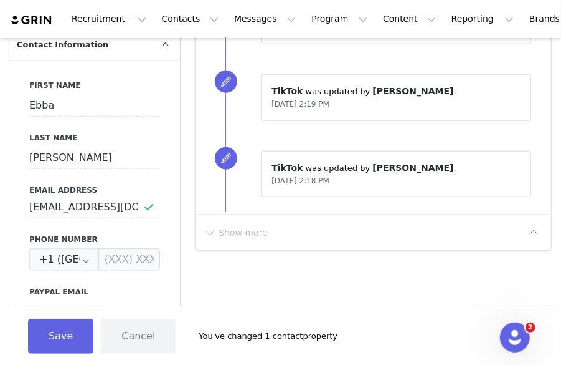
click at [90, 229] on div "First Name [PERSON_NAME] Last Name [PERSON_NAME] Email Address [EMAIL_ADDRESS][…" at bounding box center [94, 288] width 171 height 456
click at [40, 341] on button "Save" at bounding box center [60, 335] width 65 height 35
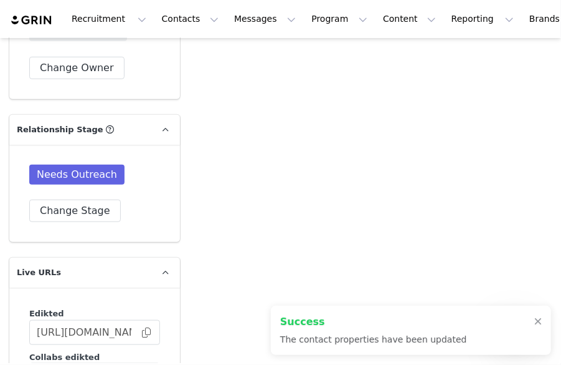
scroll to position [2056, 0]
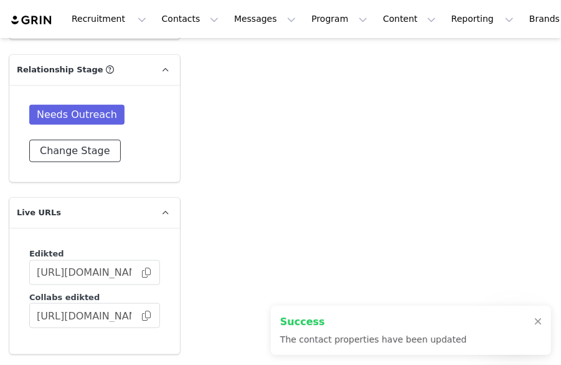
click at [49, 140] on button "Change Stage" at bounding box center [75, 151] width 92 height 22
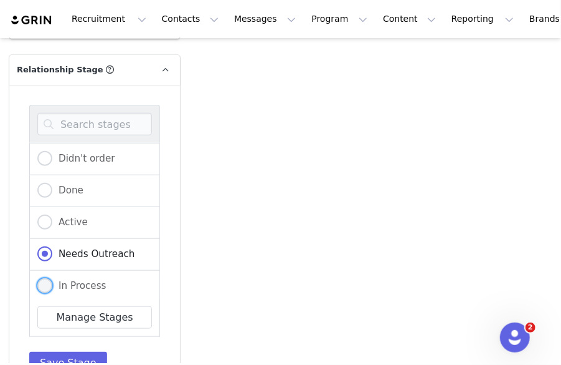
click at [49, 278] on span at bounding box center [44, 285] width 15 height 15
click at [49, 278] on input "In Process" at bounding box center [44, 286] width 15 height 16
radio input "true"
radio input "false"
radio input "true"
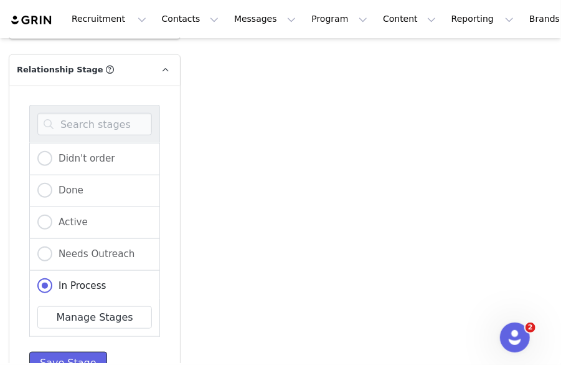
click at [48, 354] on button "Save Stage" at bounding box center [68, 362] width 78 height 22
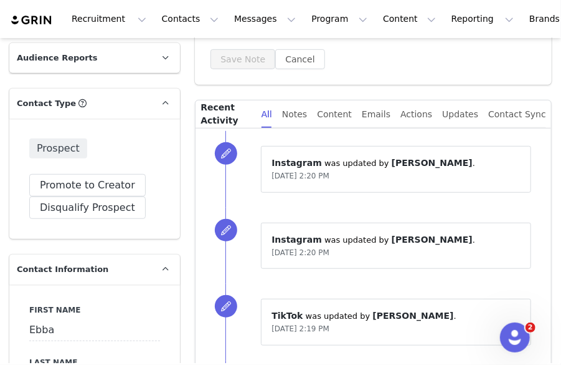
scroll to position [0, 0]
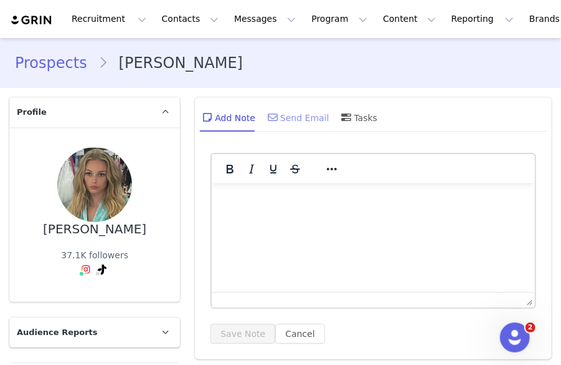
click at [289, 113] on div "Send Email" at bounding box center [297, 117] width 64 height 30
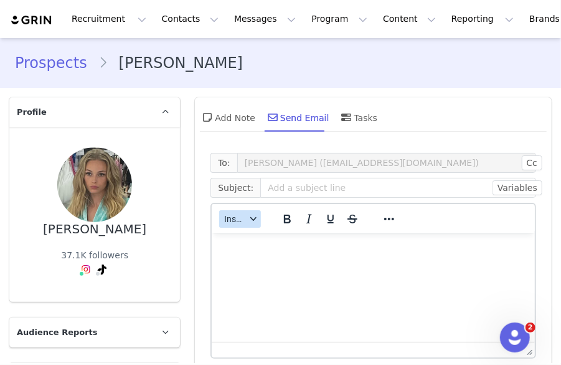
click at [240, 216] on span "Insert" at bounding box center [235, 219] width 22 height 10
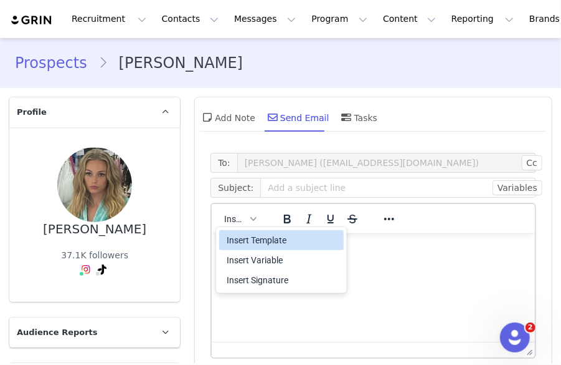
click at [246, 237] on div "Insert Template" at bounding box center [283, 239] width 112 height 15
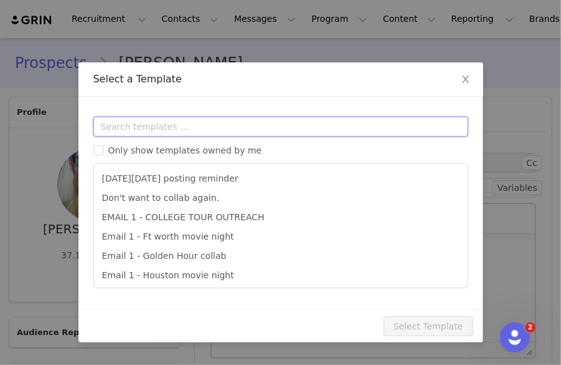
click at [246, 130] on input "text" at bounding box center [280, 127] width 375 height 20
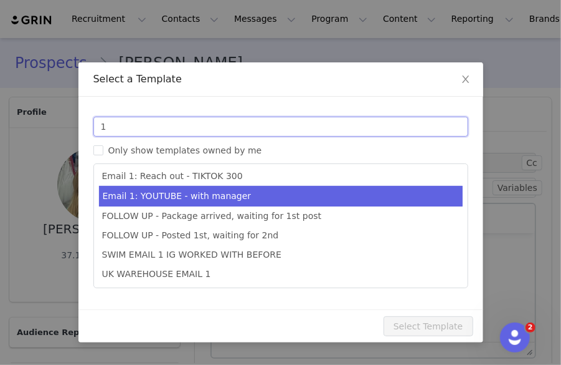
scroll to position [388, 0]
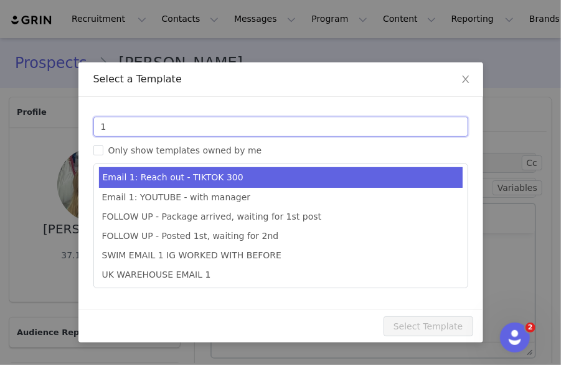
type input "1"
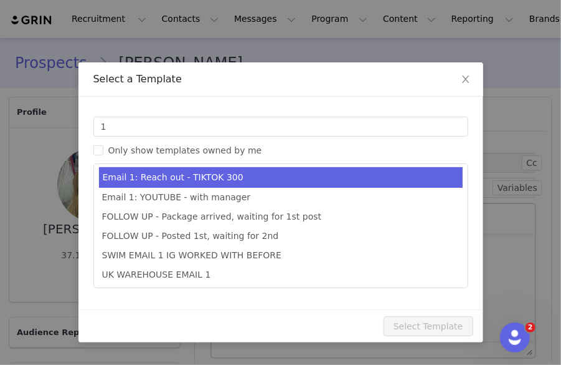
click at [232, 176] on li "Email 1: Reach out - TIKTOK 300" at bounding box center [281, 177] width 364 height 21
type input "Collab with Edikted"
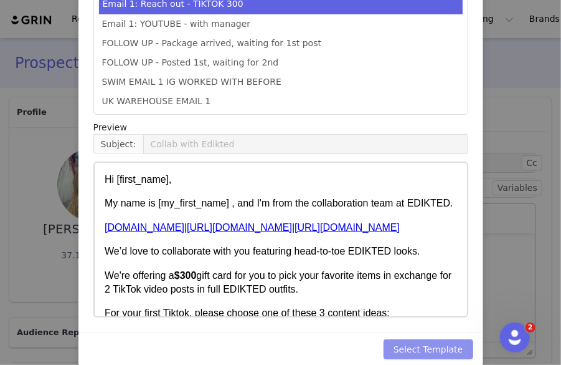
scroll to position [187, 0]
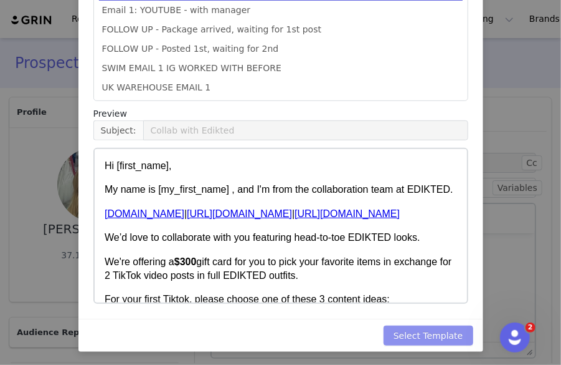
click at [456, 338] on button "Select Template" at bounding box center [429, 335] width 90 height 20
type input "Collab with Edikted"
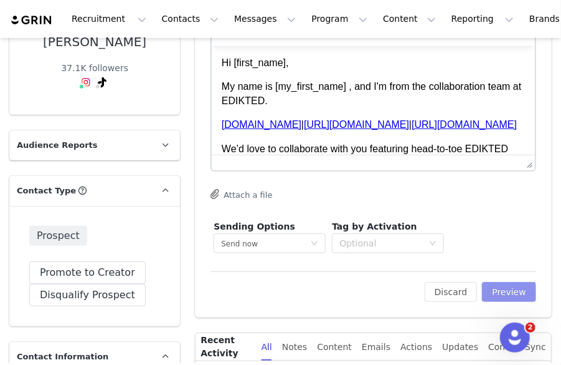
drag, startPoint x: 494, startPoint y: 298, endPoint x: 496, endPoint y: 289, distance: 10.1
click at [494, 298] on button "Preview" at bounding box center [509, 292] width 54 height 20
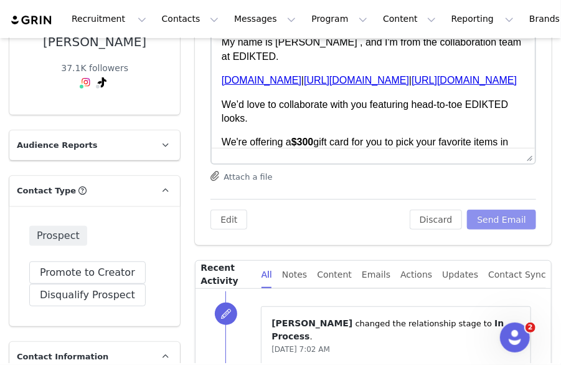
scroll to position [62, 0]
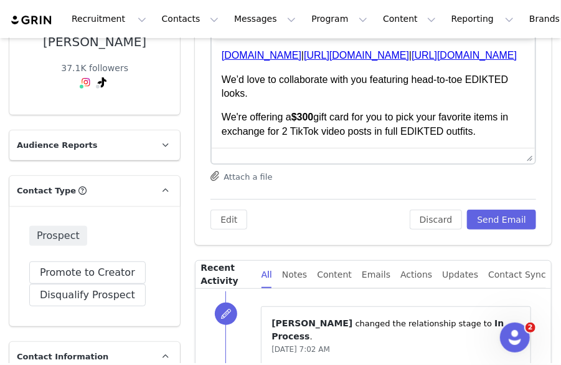
click at [306, 122] on strong "$300" at bounding box center [303, 116] width 22 height 11
drag, startPoint x: 319, startPoint y: 128, endPoint x: 295, endPoint y: 132, distance: 24.6
click at [295, 132] on p "We're offering a $200 gift card for you to pick your favorite items in exchange…" at bounding box center [373, 124] width 303 height 28
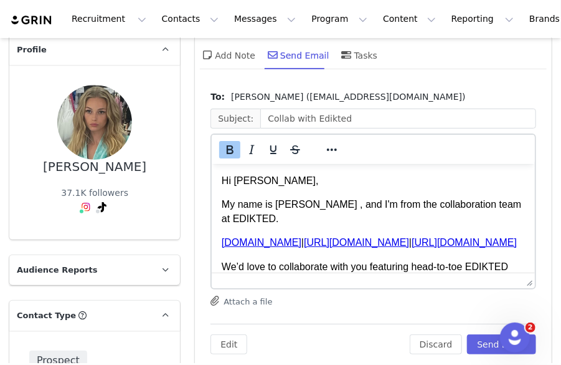
click at [224, 149] on icon "Bold" at bounding box center [229, 149] width 15 height 15
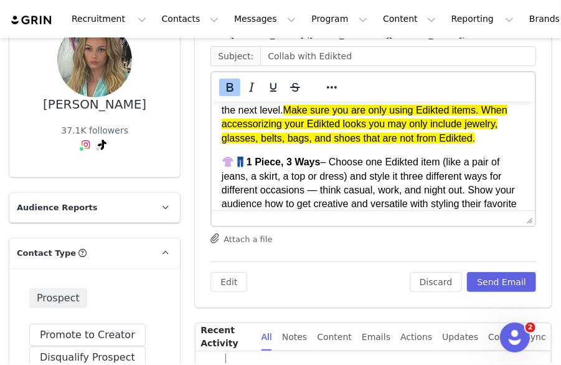
scroll to position [187, 0]
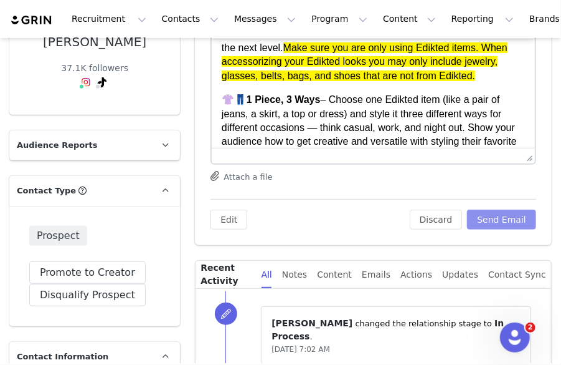
click at [496, 219] on button "Send Email" at bounding box center [501, 219] width 69 height 20
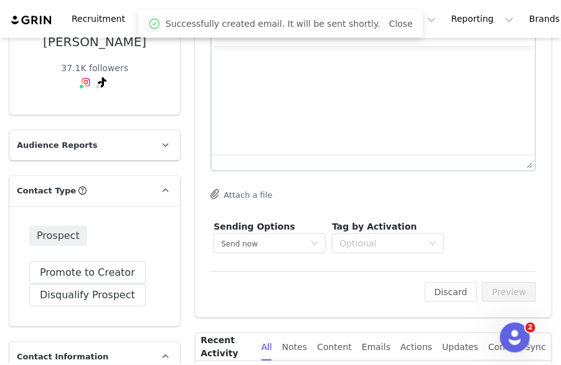
scroll to position [0, 0]
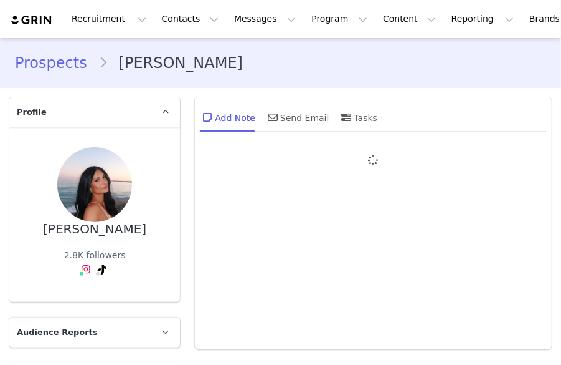
type input "+1 ([GEOGRAPHIC_DATA])"
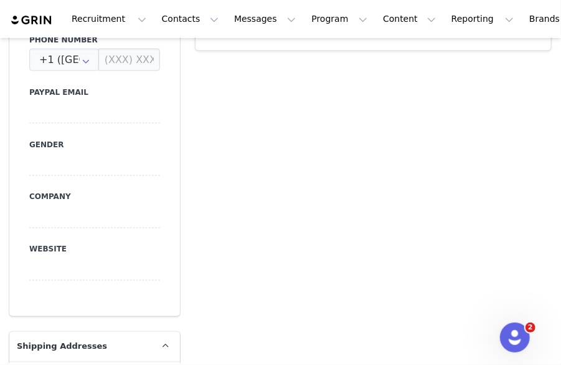
scroll to position [611, 0]
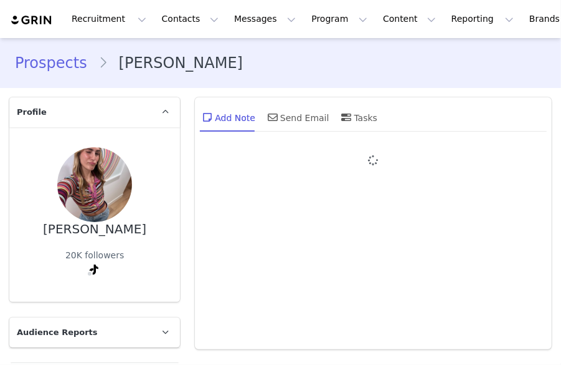
type input "+1 ([GEOGRAPHIC_DATA])"
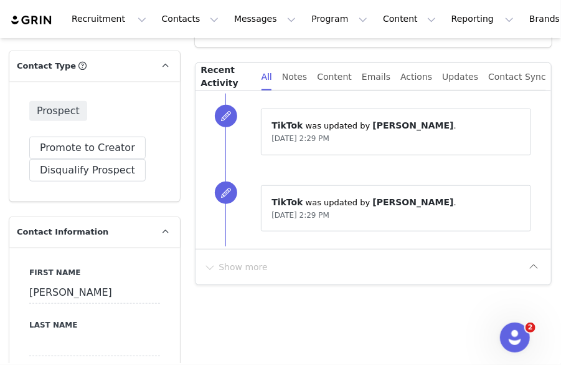
scroll to position [499, 0]
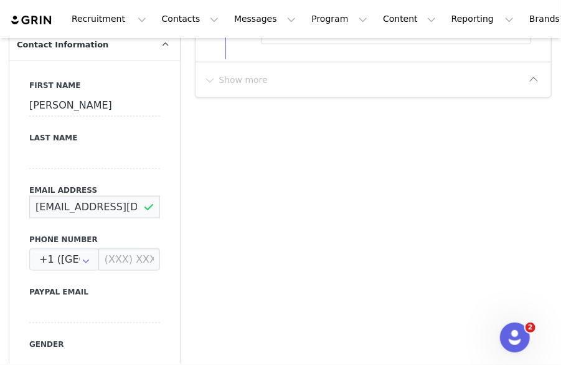
click at [133, 212] on input "[EMAIL_ADDRESS][DOMAIN_NAME]" at bounding box center [94, 207] width 131 height 22
click at [133, 212] on input "samanthahrncir@gmail.com" at bounding box center [94, 207] width 131 height 22
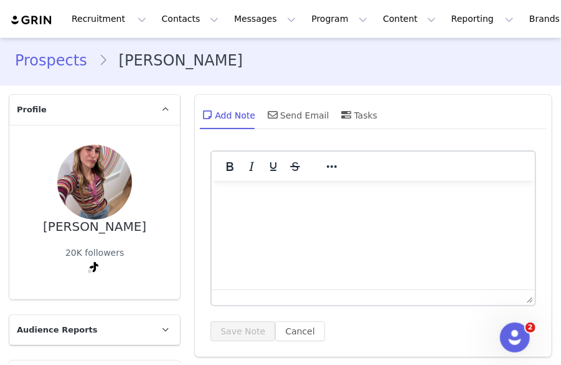
scroll to position [0, 0]
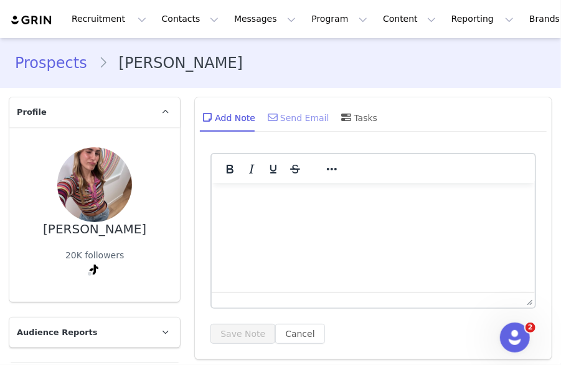
click at [312, 119] on div "Send Email" at bounding box center [297, 117] width 64 height 30
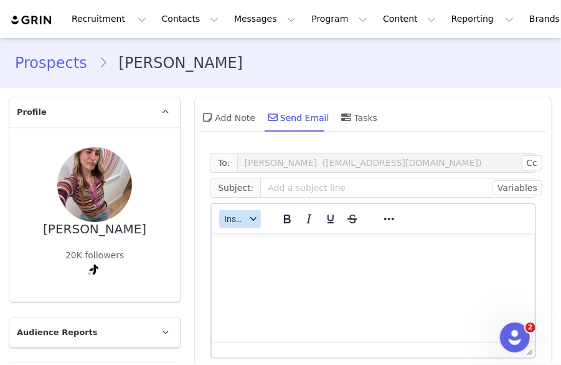
click at [251, 217] on icon "button" at bounding box center [254, 219] width 6 height 6
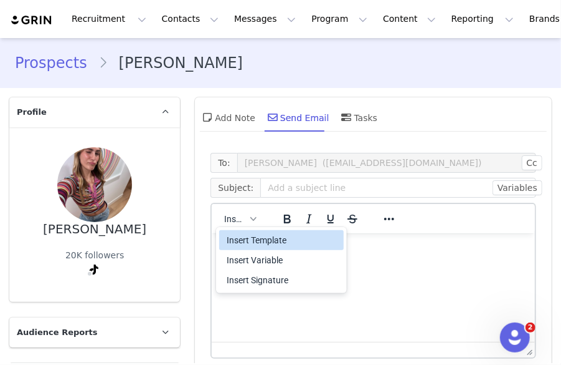
click at [256, 236] on div "Insert Template" at bounding box center [283, 239] width 112 height 15
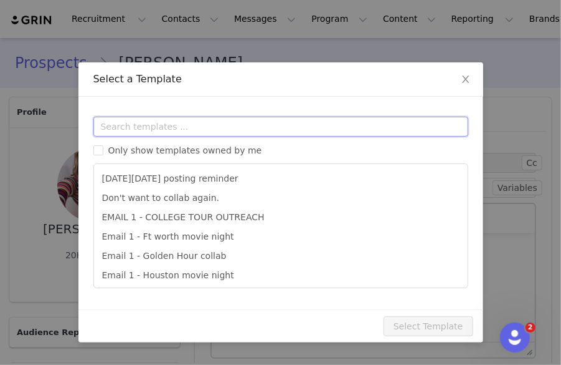
click at [292, 123] on input "text" at bounding box center [280, 127] width 375 height 20
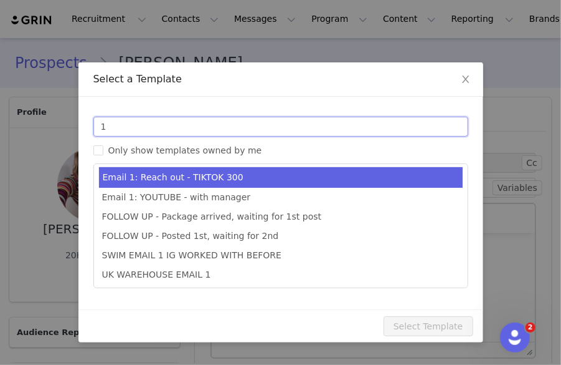
type input "1"
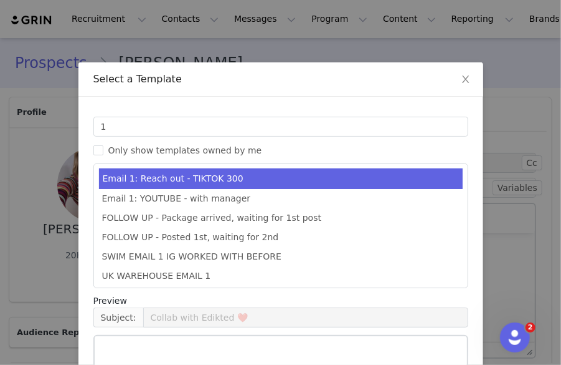
click at [246, 176] on li "Email 1: Reach out - TIKTOK 300" at bounding box center [281, 178] width 364 height 21
type input "Collab with Edikted"
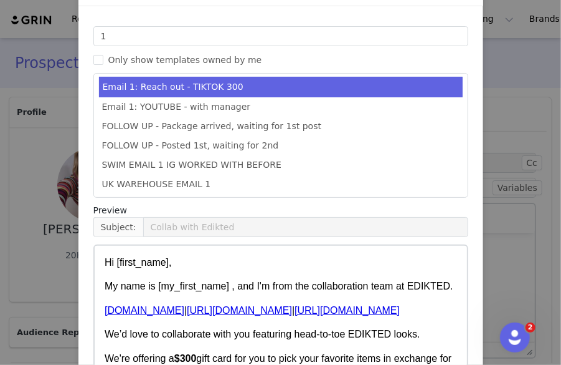
scroll to position [188, 0]
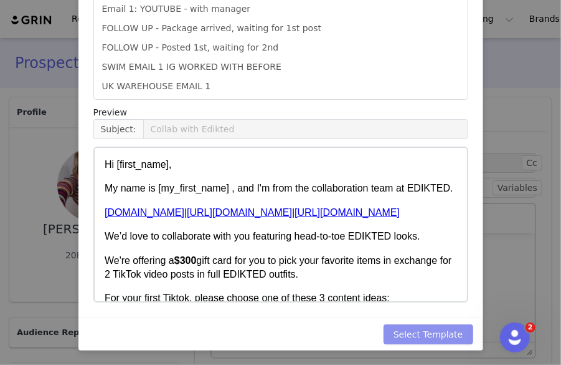
click at [460, 333] on button "Select Template" at bounding box center [429, 334] width 90 height 20
type input "Collab with Edikted"
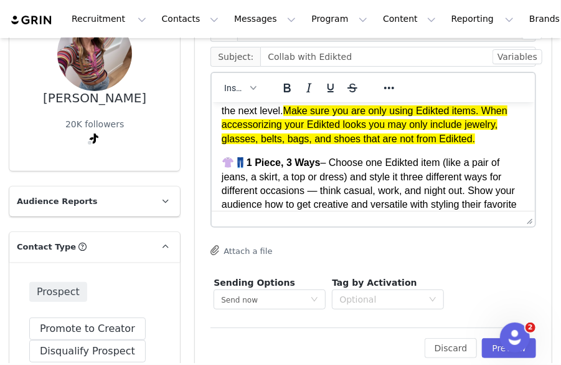
scroll to position [249, 0]
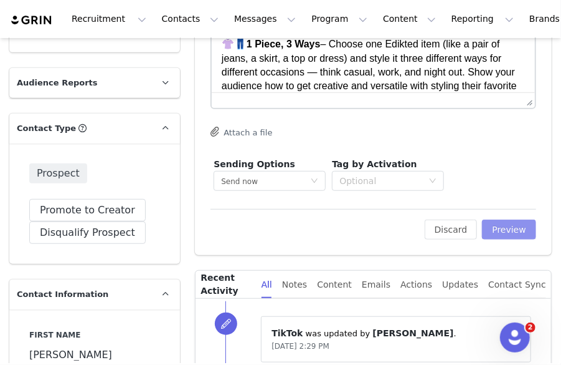
click at [498, 232] on button "Preview" at bounding box center [509, 229] width 54 height 20
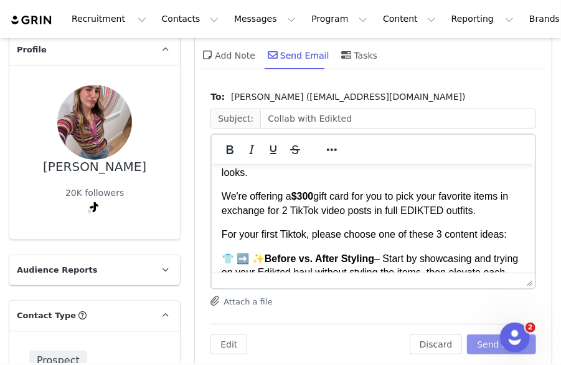
scroll to position [125, 0]
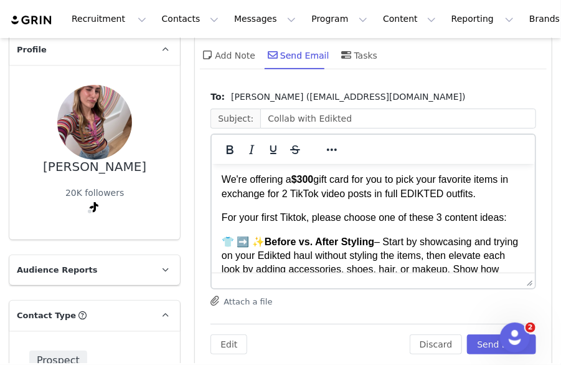
click at [307, 200] on p "We're offering a $300 gift card for you to pick your favorite items in exchange…" at bounding box center [373, 186] width 303 height 28
click at [307, 184] on strong "$300" at bounding box center [303, 178] width 22 height 11
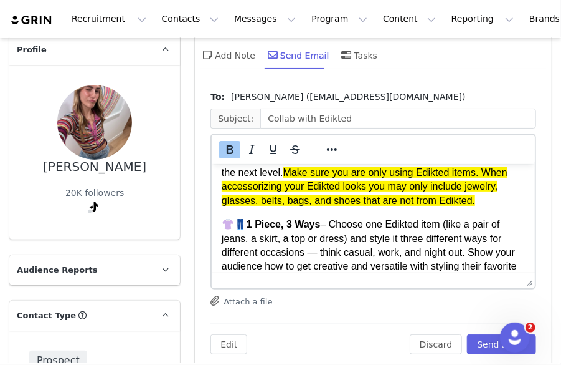
scroll to position [436, 0]
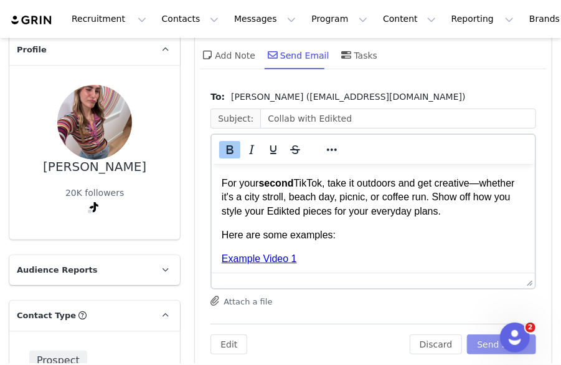
click at [483, 344] on button "Send Email" at bounding box center [501, 344] width 69 height 20
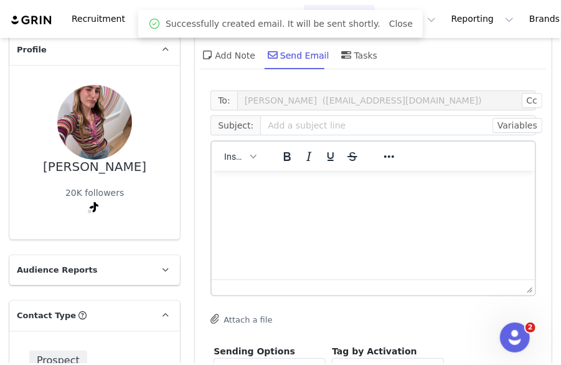
scroll to position [0, 0]
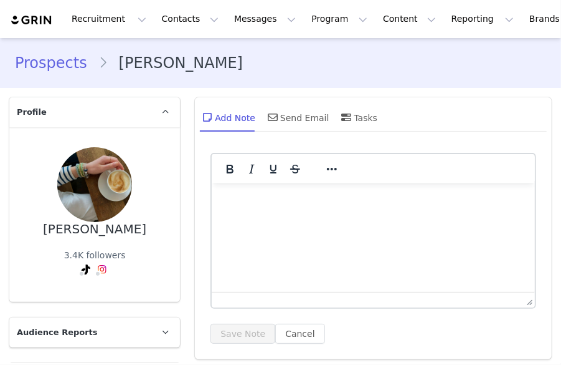
type input "+1 ([GEOGRAPHIC_DATA])"
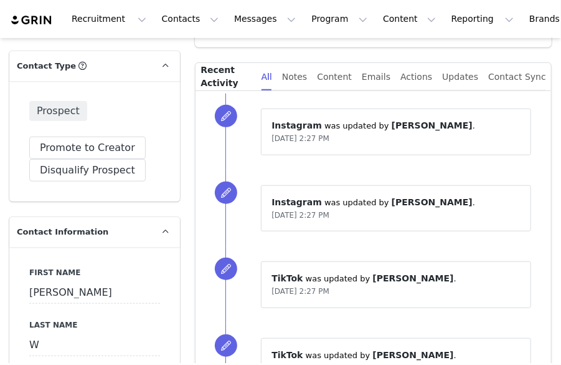
scroll to position [499, 0]
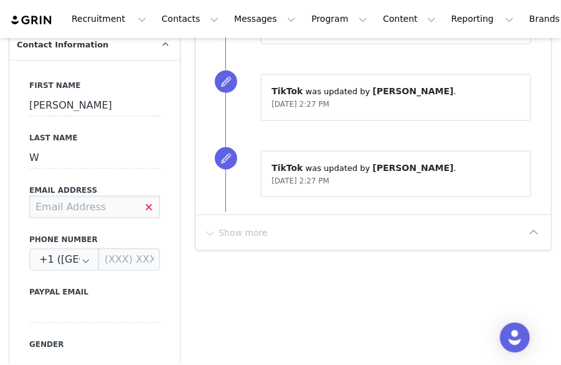
click at [106, 205] on input at bounding box center [94, 207] width 131 height 22
type input "[PERSON_NAME][EMAIL_ADDRESS][PERSON_NAME][DOMAIN_NAME]"
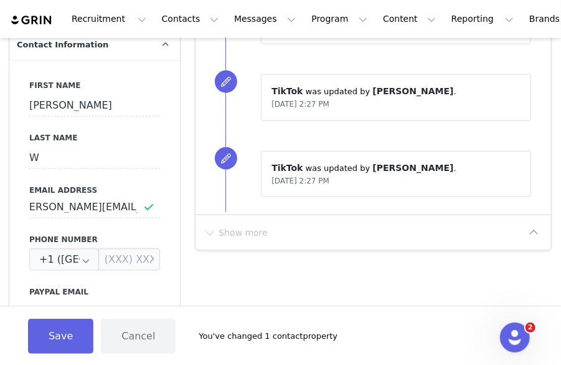
scroll to position [0, 0]
click at [133, 236] on label "Phone Number" at bounding box center [94, 239] width 131 height 11
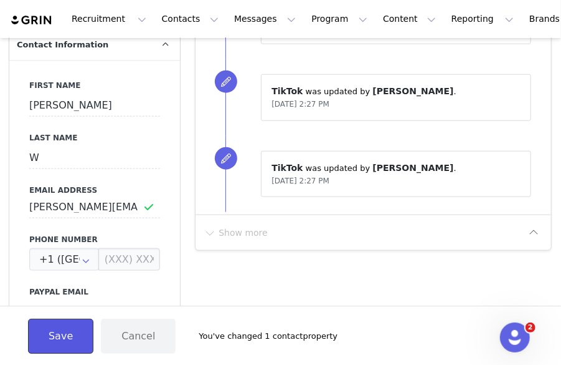
click at [63, 345] on button "Save" at bounding box center [60, 335] width 65 height 35
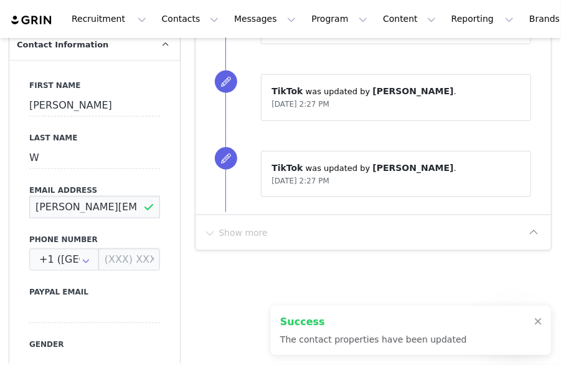
click at [141, 205] on input "[PERSON_NAME][EMAIL_ADDRESS][PERSON_NAME][DOMAIN_NAME]" at bounding box center [94, 207] width 131 height 22
click at [132, 208] on input "[PERSON_NAME][EMAIL_ADDRESS][PERSON_NAME][DOMAIN_NAME]" at bounding box center [94, 207] width 131 height 22
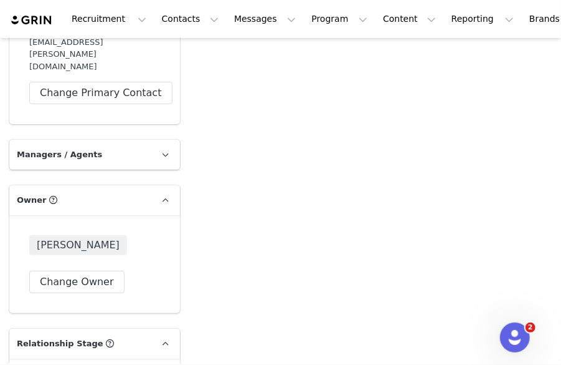
scroll to position [1994, 0]
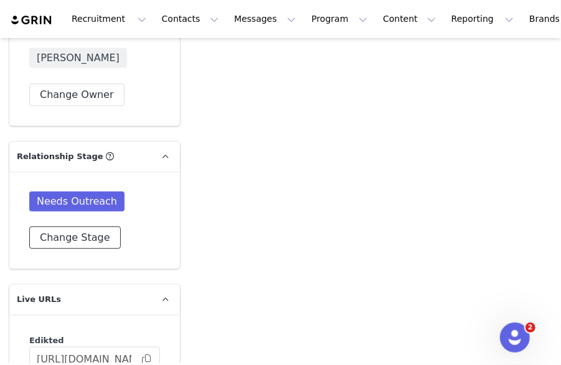
click at [80, 226] on button "Change Stage" at bounding box center [75, 237] width 92 height 22
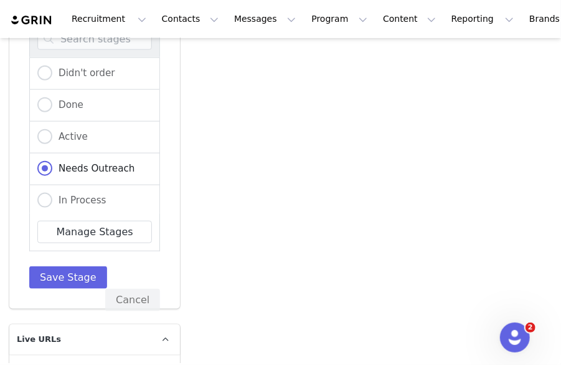
scroll to position [2181, 0]
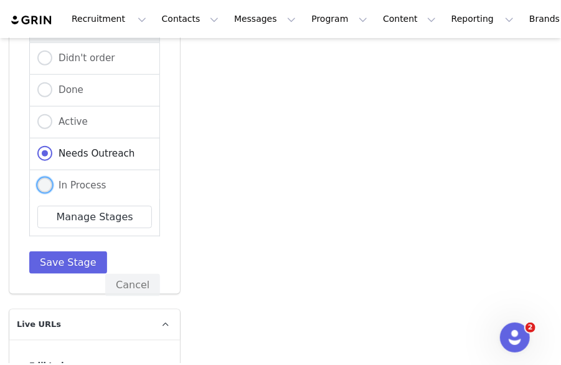
click at [57, 179] on span "In Process" at bounding box center [79, 184] width 54 height 11
click at [52, 178] on input "In Process" at bounding box center [44, 186] width 15 height 16
radio input "true"
radio input "false"
radio input "true"
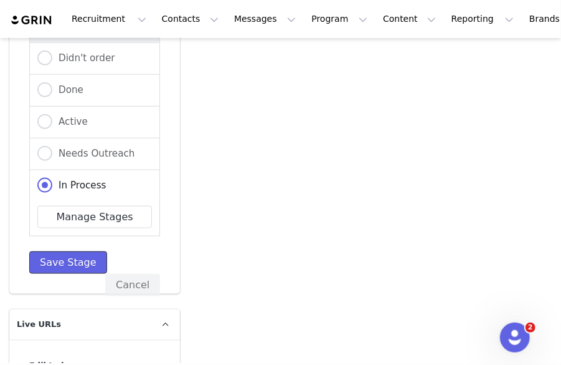
drag, startPoint x: 66, startPoint y: 231, endPoint x: 73, endPoint y: 226, distance: 8.1
click at [66, 251] on button "Save Stage" at bounding box center [68, 262] width 78 height 22
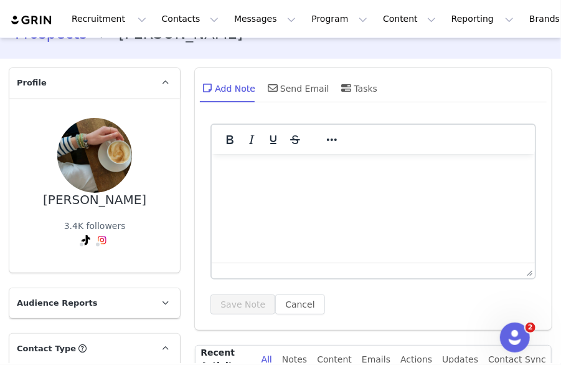
scroll to position [0, 0]
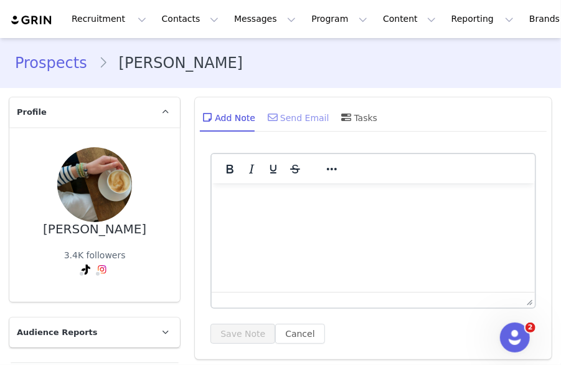
click at [281, 125] on div "Send Email" at bounding box center [297, 117] width 64 height 30
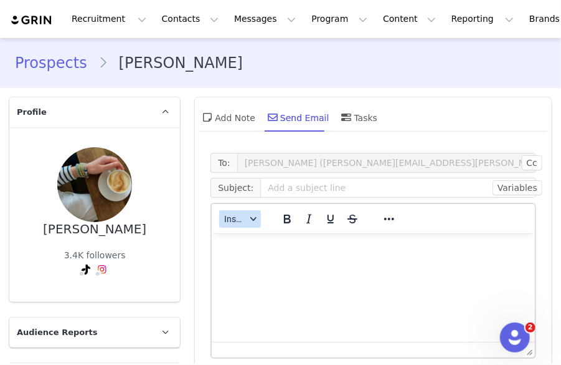
click at [226, 222] on span "Insert" at bounding box center [235, 219] width 22 height 10
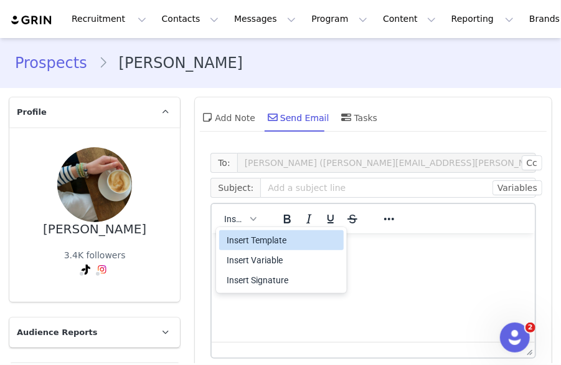
click at [278, 246] on div "Insert Template" at bounding box center [283, 239] width 112 height 15
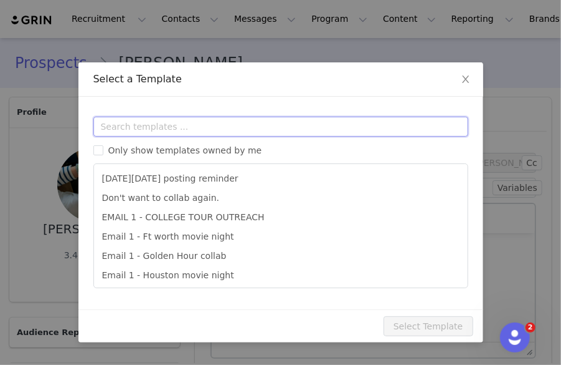
click at [225, 126] on input "text" at bounding box center [280, 127] width 375 height 20
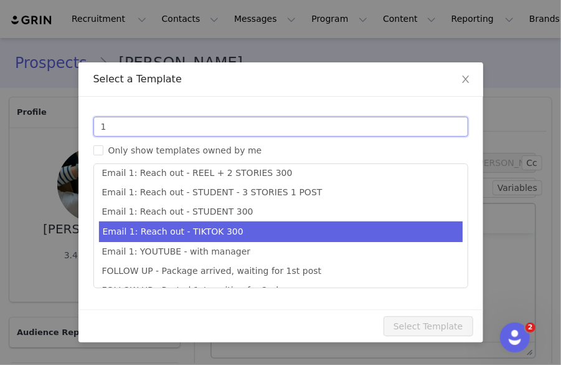
type input "1"
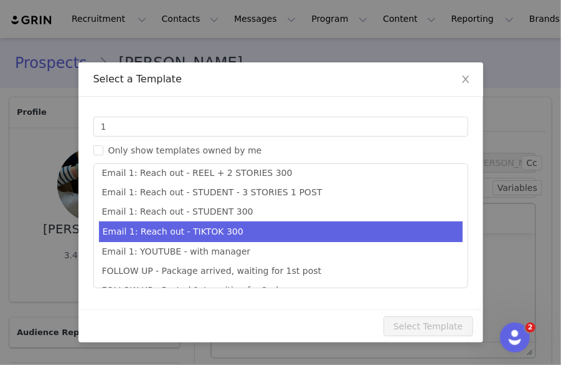
click at [257, 229] on li "Email 1: Reach out - TIKTOK 300" at bounding box center [281, 231] width 364 height 21
type input "Collab with Edikted"
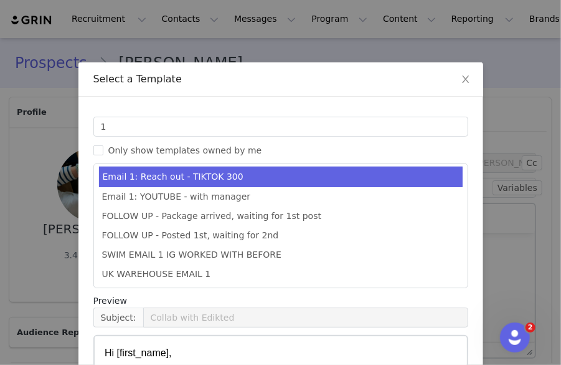
scroll to position [188, 0]
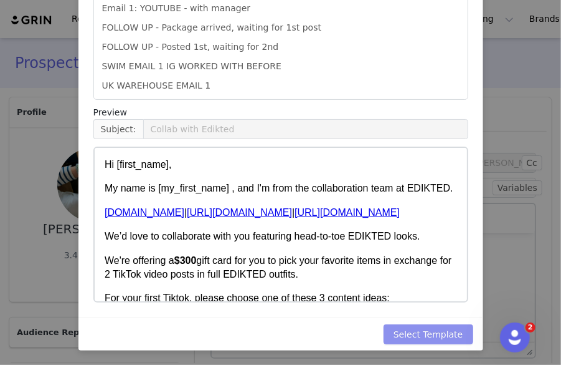
drag, startPoint x: 400, startPoint y: 305, endPoint x: 413, endPoint y: 330, distance: 27.9
click at [402, 308] on div "Templates 1 Only show templates owned by me EMAIL 1 - COLLEGE TOUR OUTREACH Ema…" at bounding box center [281, 112] width 405 height 409
drag, startPoint x: 414, startPoint y: 331, endPoint x: 437, endPoint y: 332, distance: 23.1
click at [415, 331] on button "Select Template" at bounding box center [429, 334] width 90 height 20
type input "Collab with Edikted"
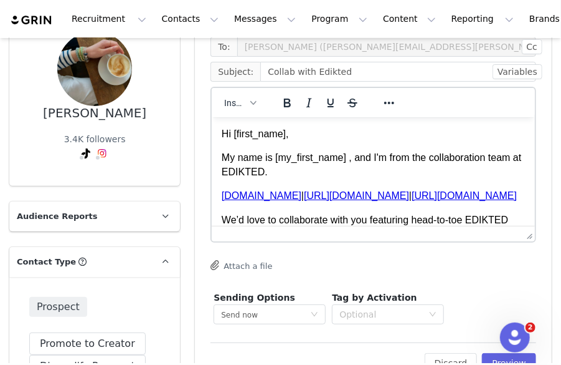
scroll to position [187, 0]
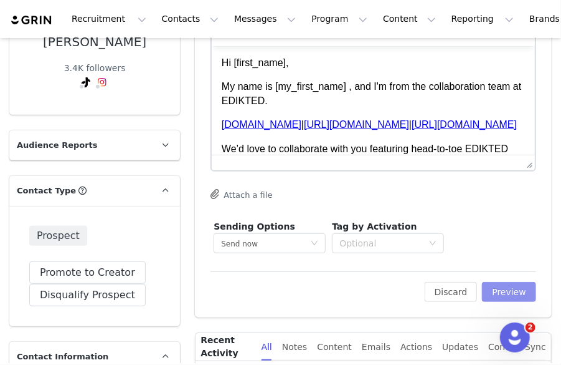
click at [499, 295] on button "Preview" at bounding box center [509, 292] width 54 height 20
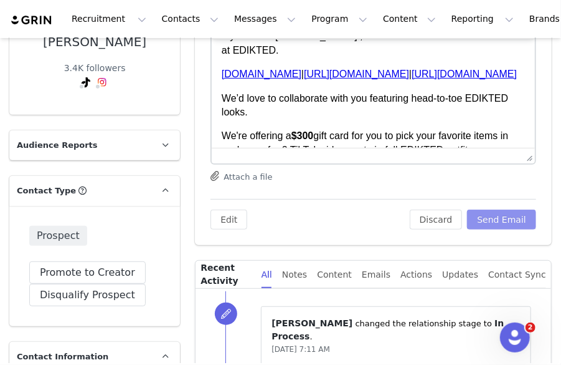
scroll to position [62, 0]
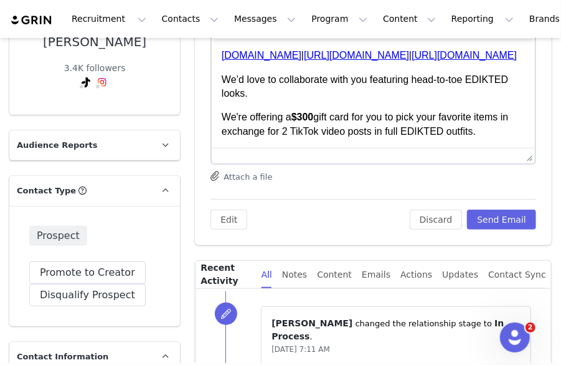
click at [308, 122] on strong "$300" at bounding box center [303, 116] width 22 height 11
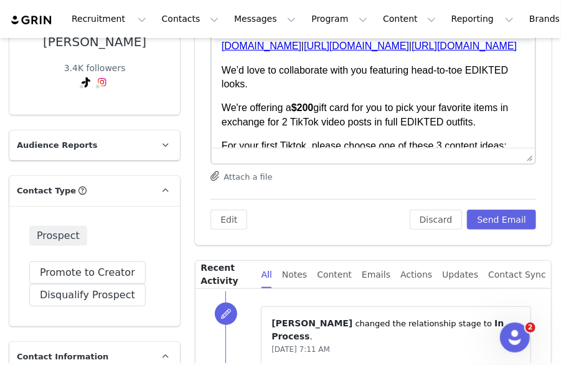
scroll to position [125, 0]
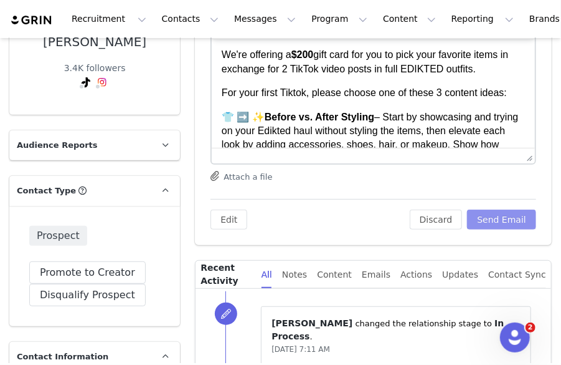
click at [490, 219] on button "Send Email" at bounding box center [501, 219] width 69 height 20
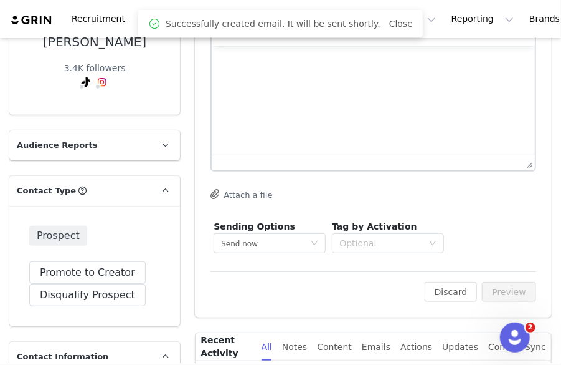
scroll to position [0, 0]
